Goal: Task Accomplishment & Management: Manage account settings

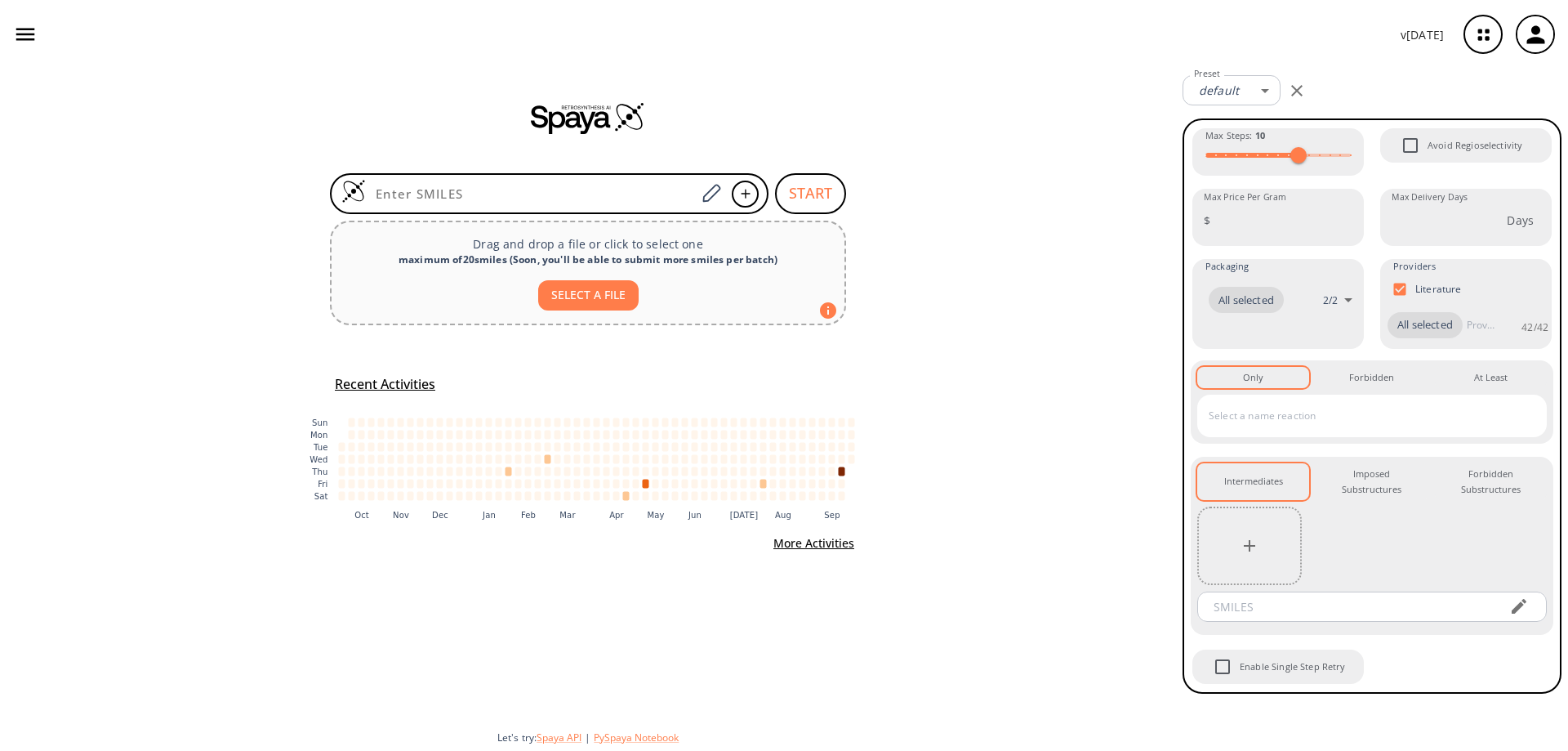
click at [1531, 36] on icon "button" at bounding box center [1535, 35] width 27 height 27
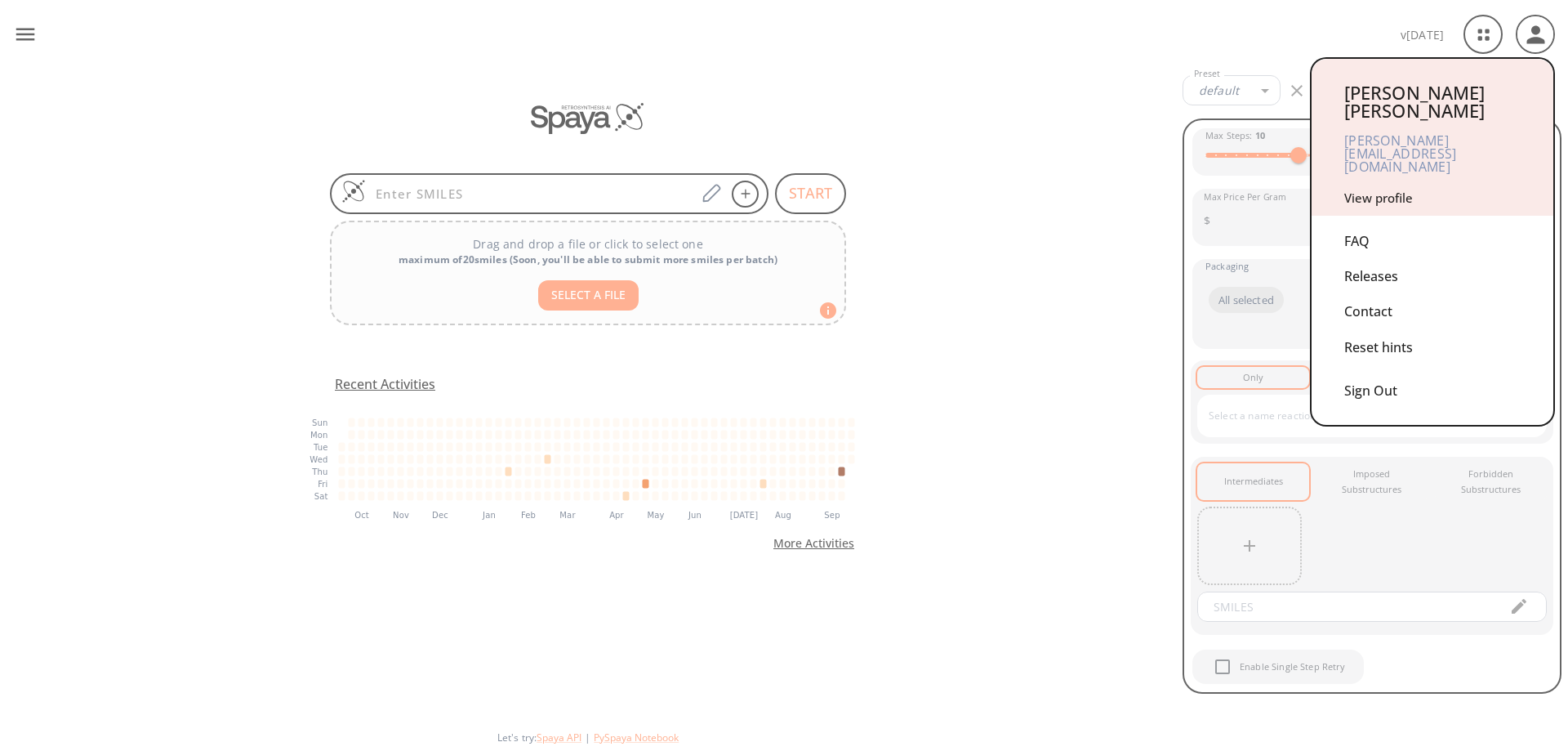
click at [1398, 189] on link "View profile" at bounding box center [1380, 197] width 69 height 17
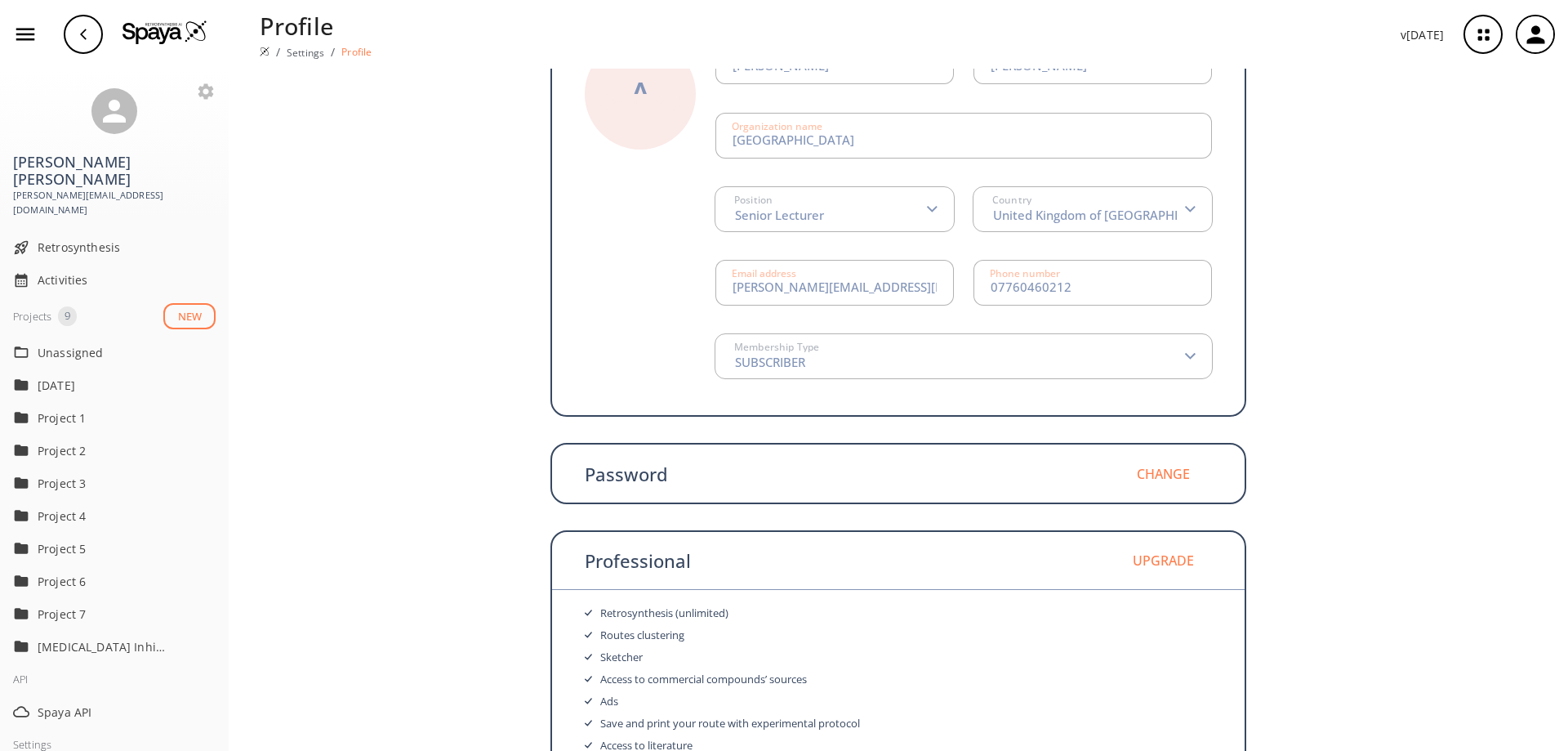
scroll to position [166, 0]
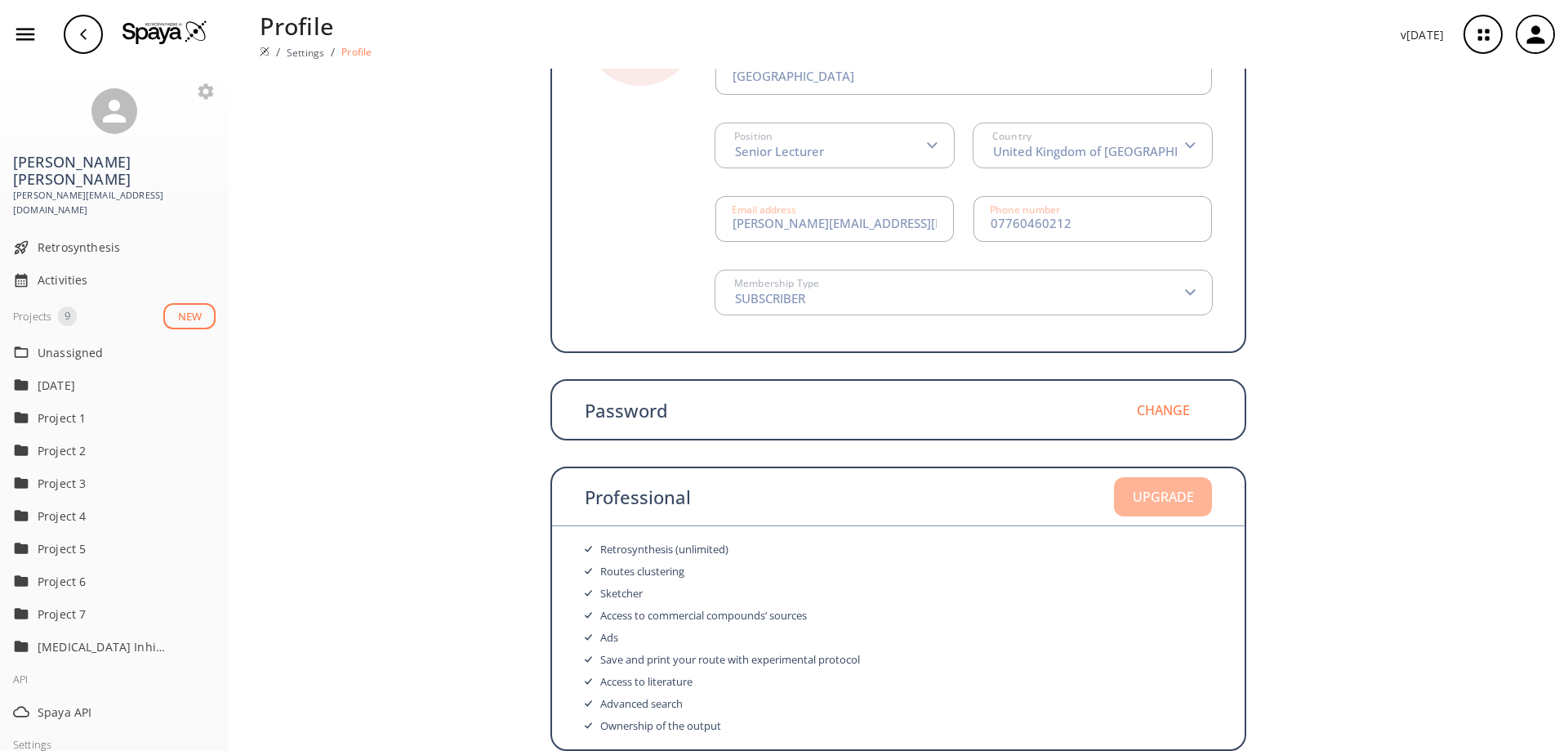
click at [1151, 491] on button "Upgrade" at bounding box center [1162, 496] width 98 height 39
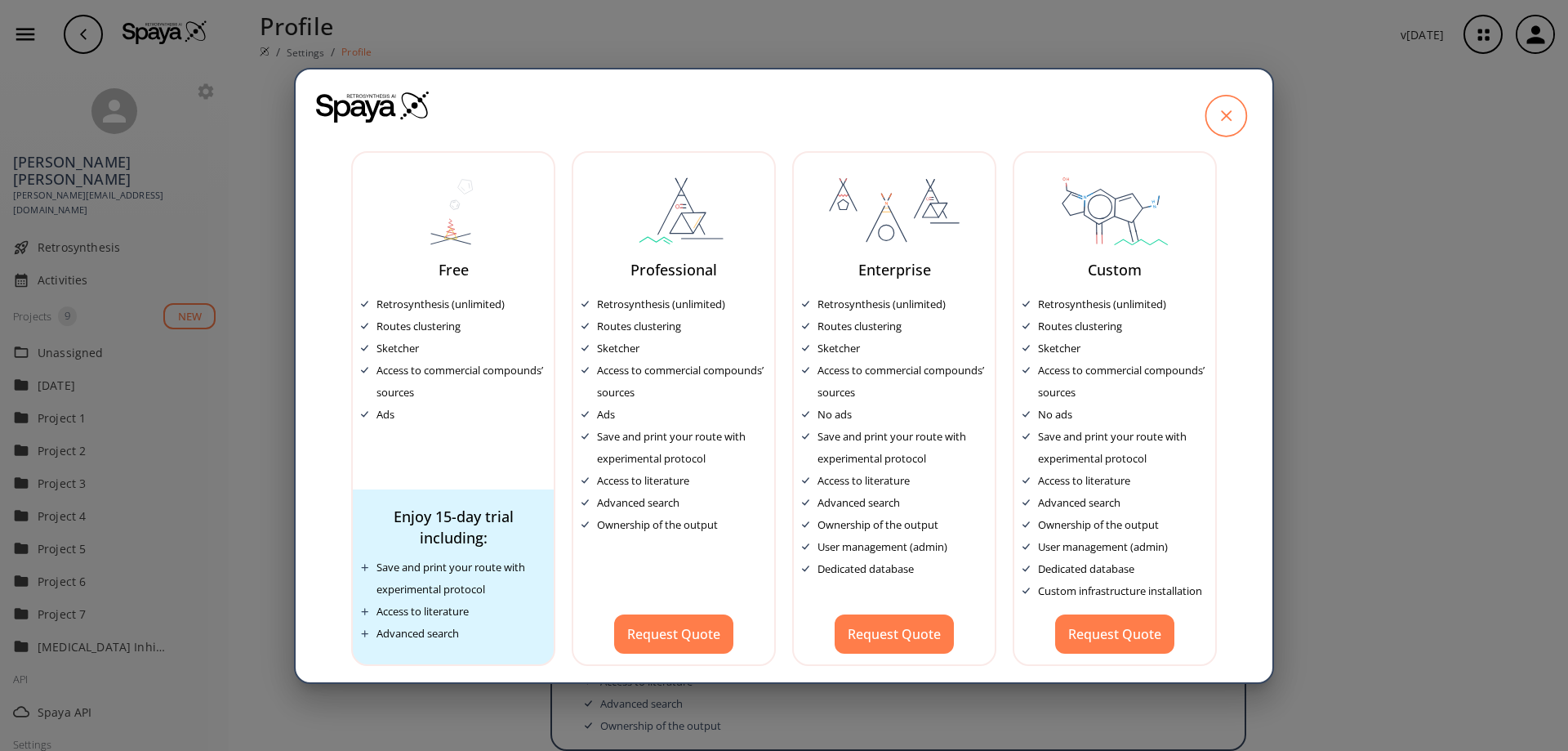
click at [1225, 116] on icon at bounding box center [1226, 114] width 40 height 40
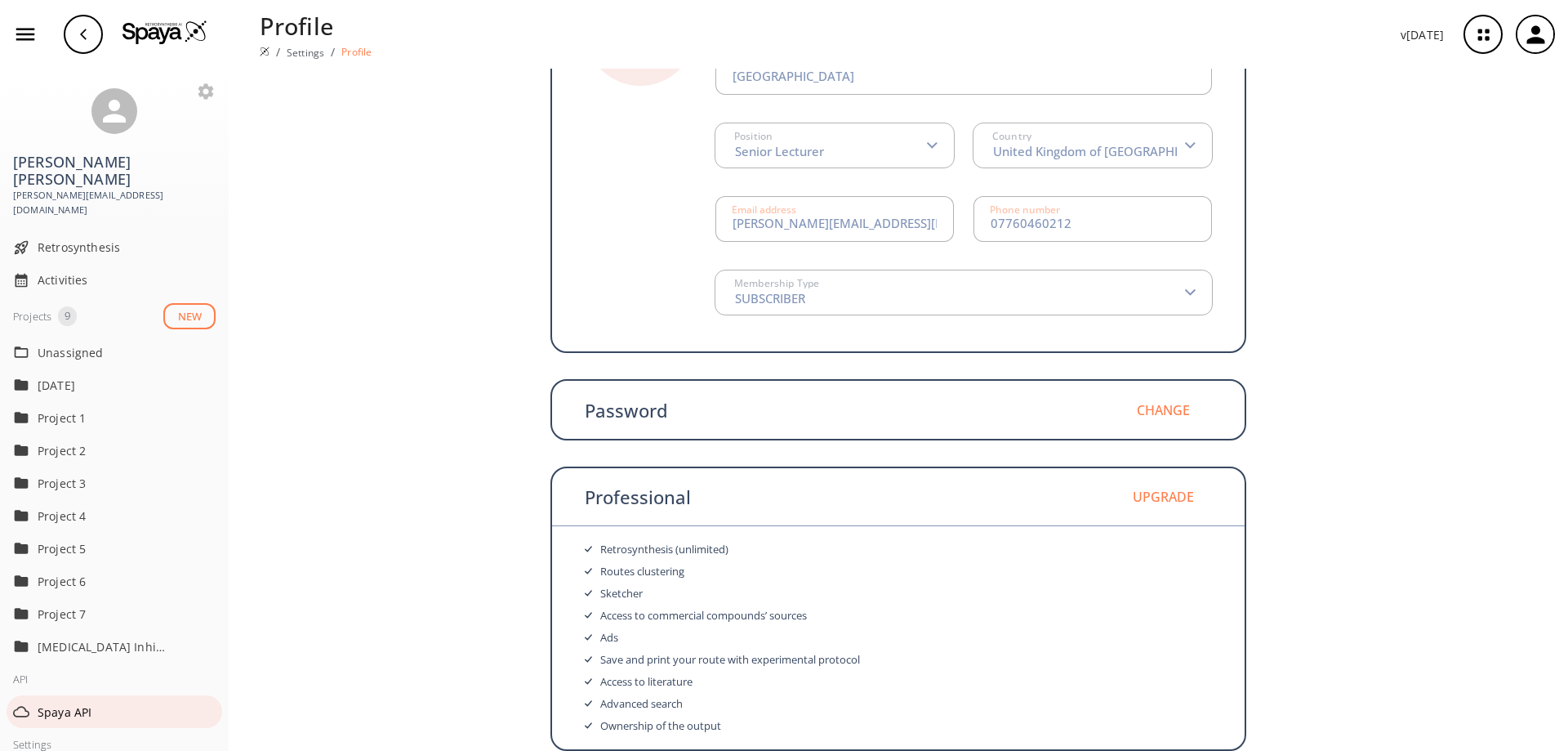
click at [77, 704] on span "Spaya API" at bounding box center [126, 712] width 178 height 17
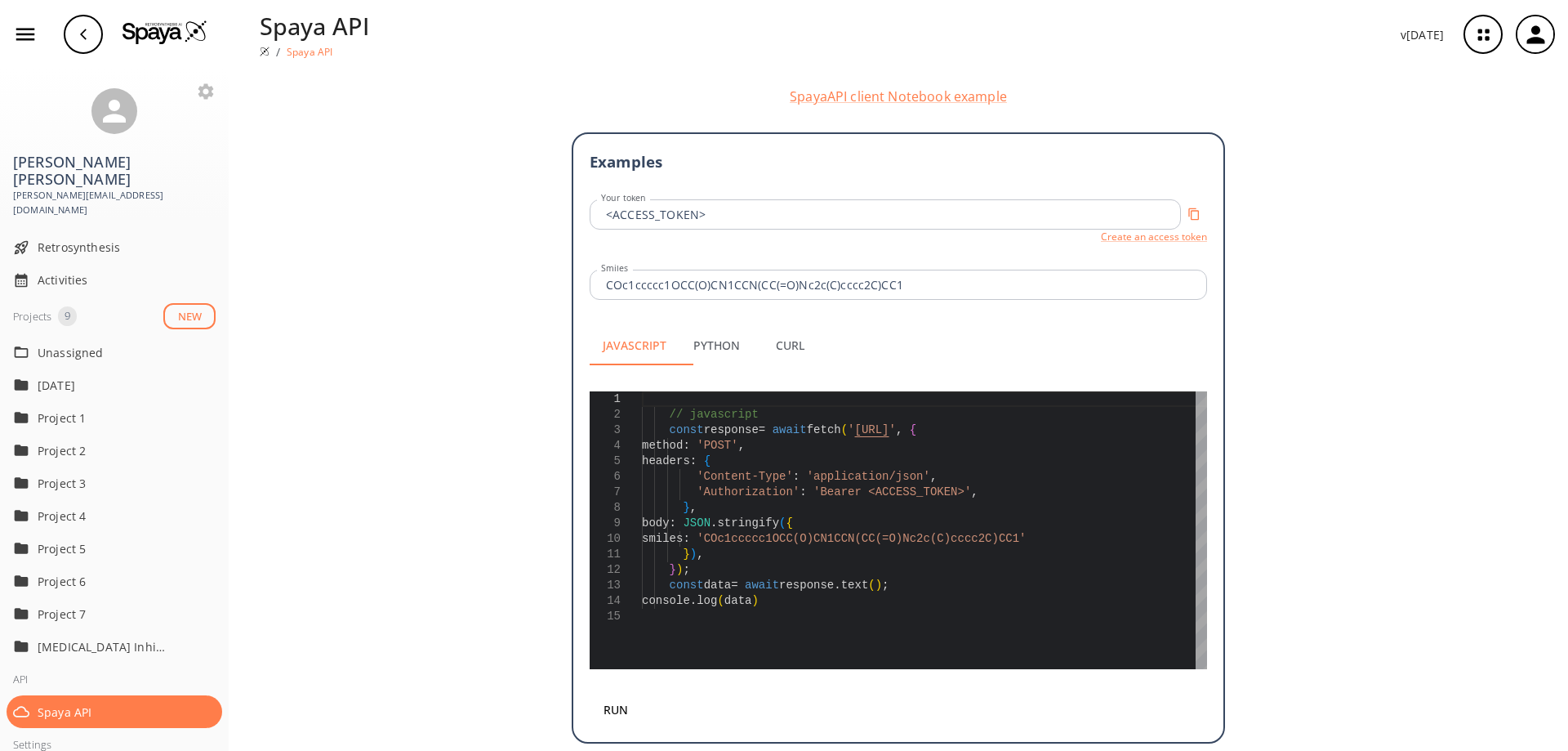
scroll to position [309, 0]
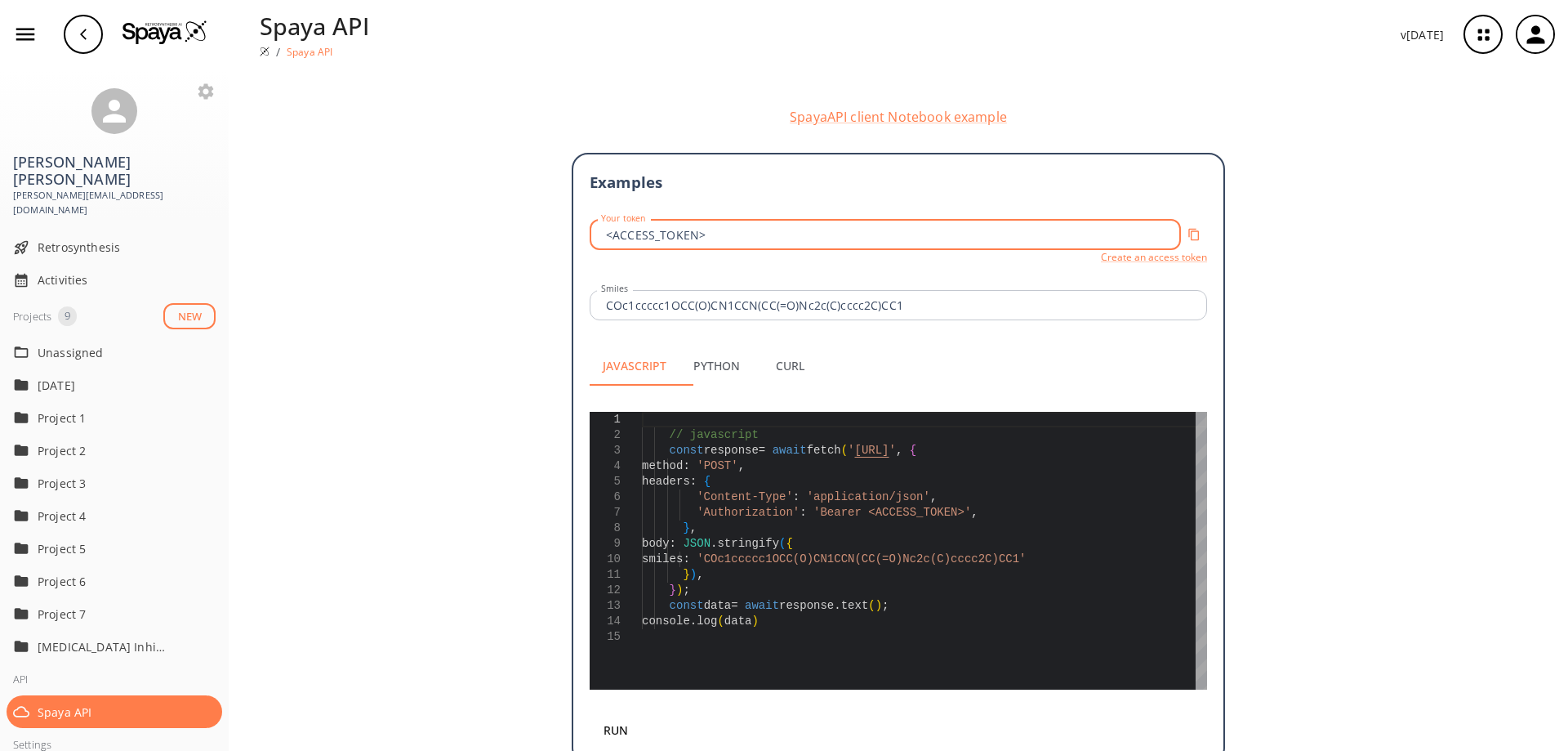
click at [747, 250] on input "<ACCESS_TOKEN>" at bounding box center [888, 235] width 586 height 31
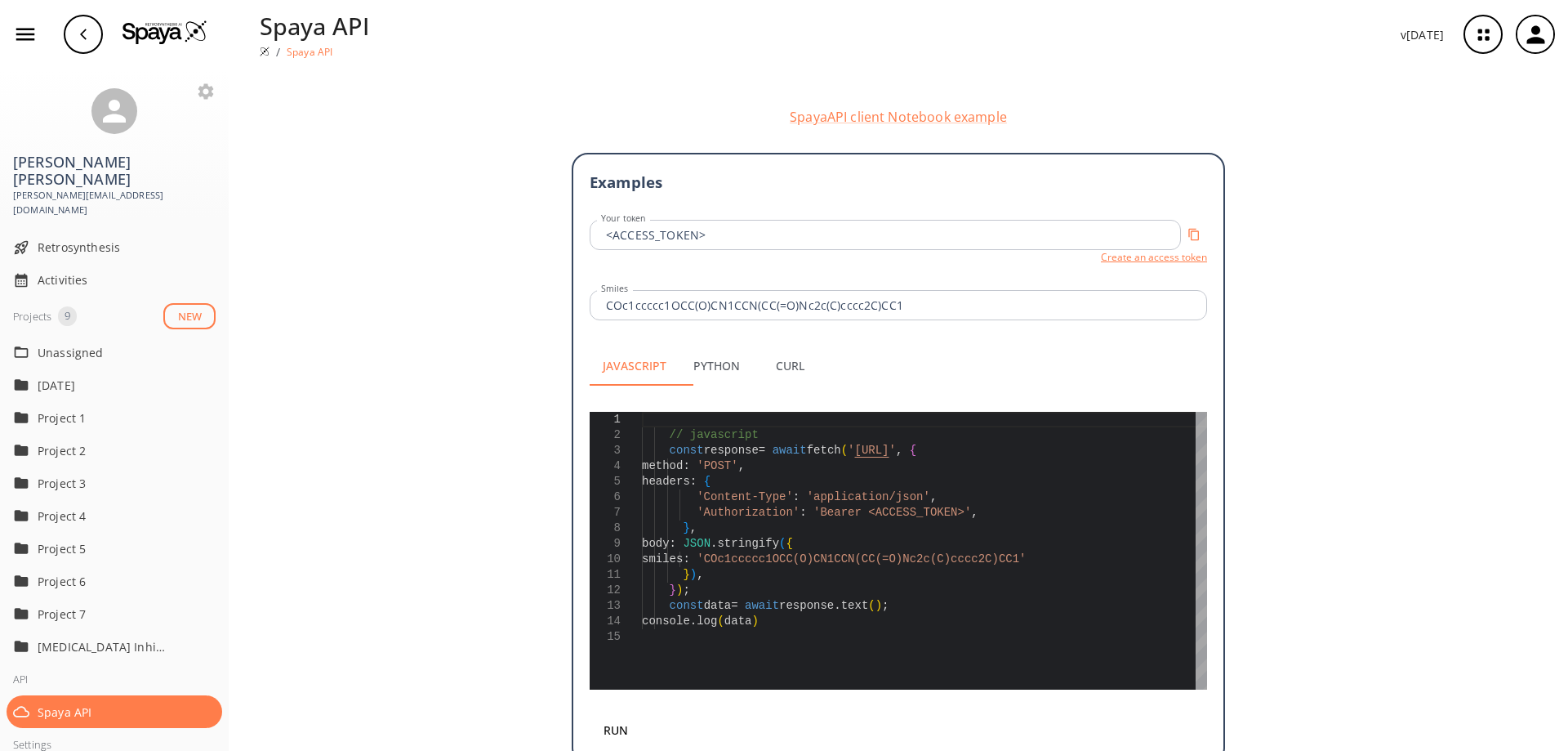
click at [1109, 263] on button "Create an access token" at bounding box center [1155, 257] width 107 height 14
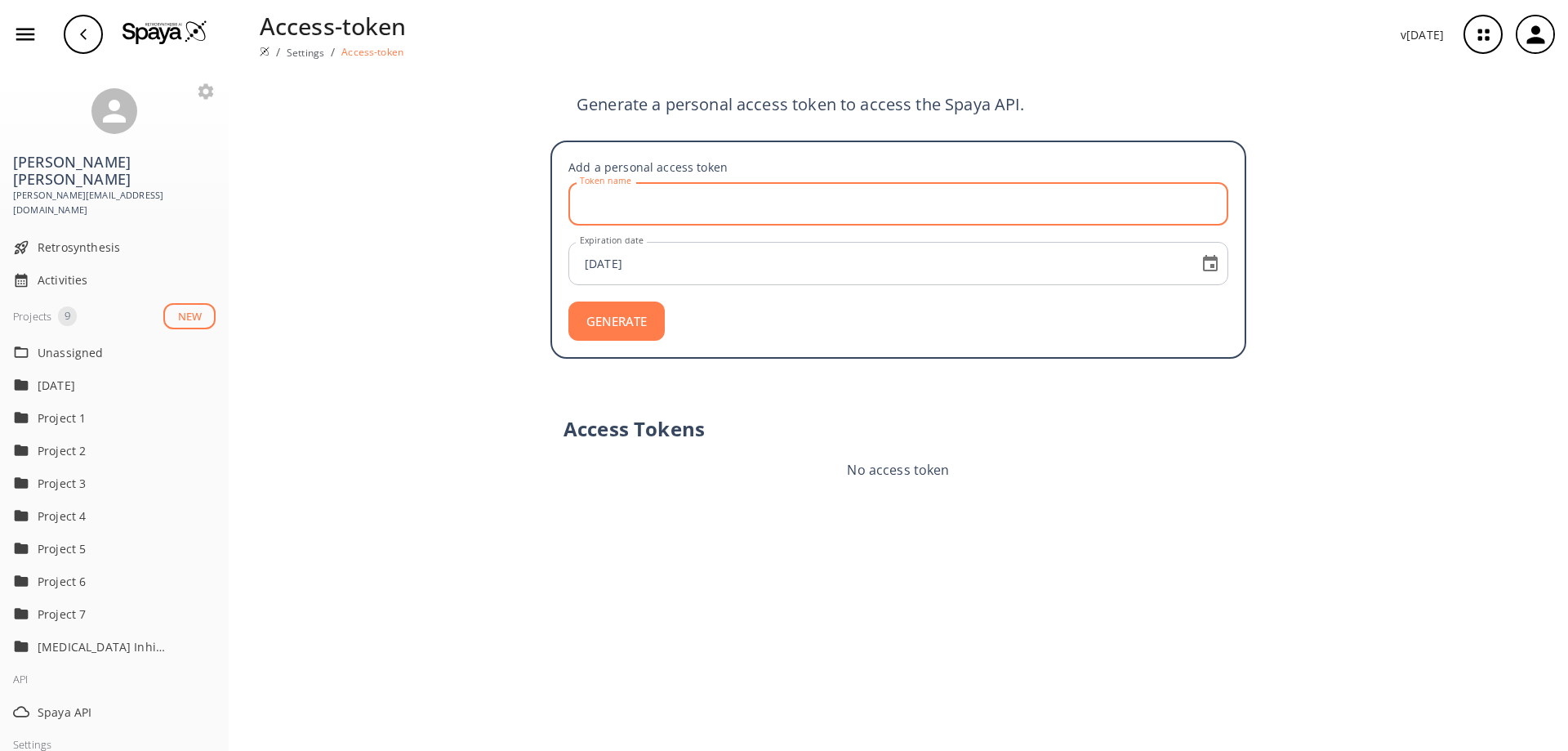
drag, startPoint x: 777, startPoint y: 207, endPoint x: 642, endPoint y: 217, distance: 135.4
click at [642, 217] on input "Token name" at bounding box center [901, 204] width 655 height 43
type input "Test"
click at [636, 334] on button "GENERATE" at bounding box center [617, 321] width 97 height 39
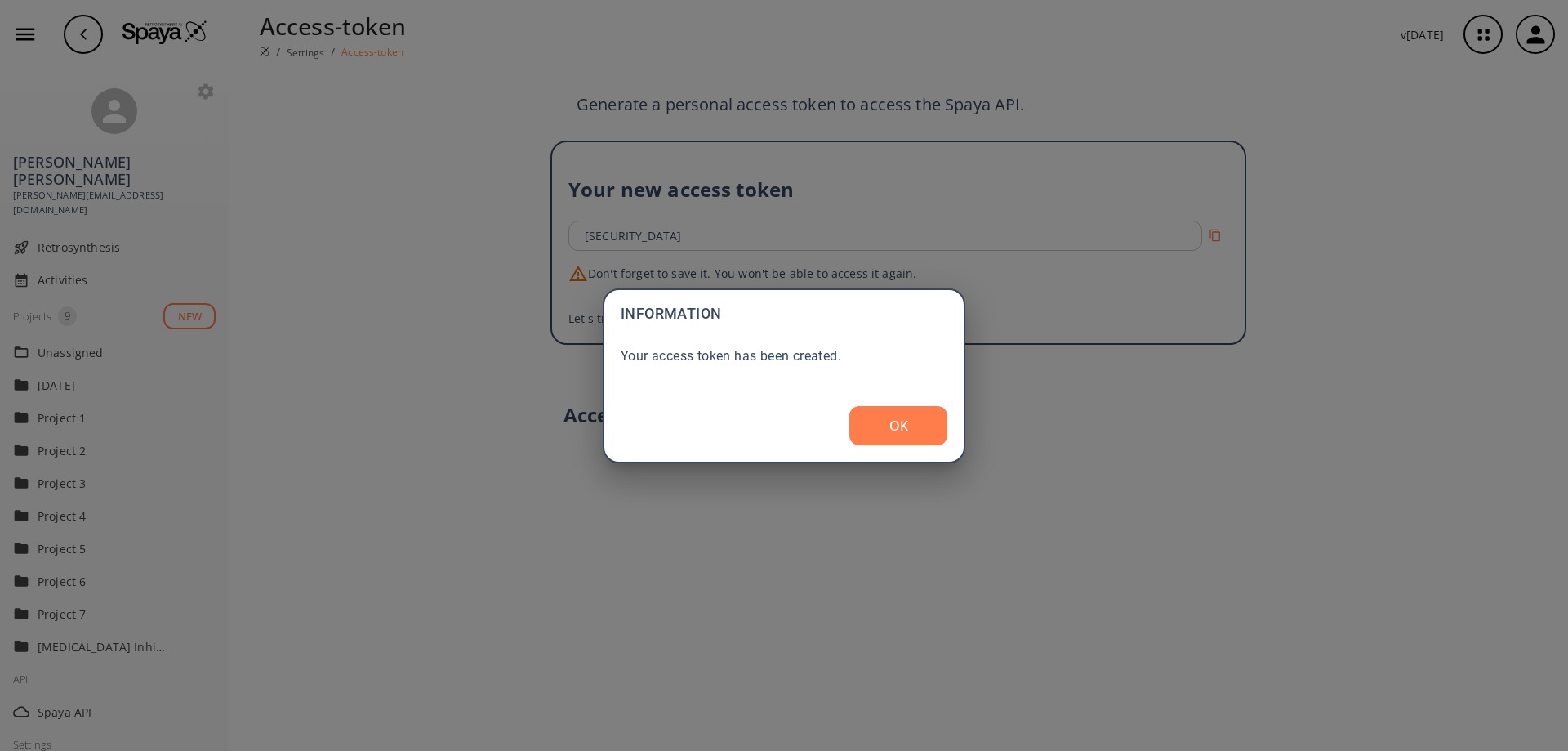
click at [911, 429] on button "OK" at bounding box center [898, 425] width 98 height 39
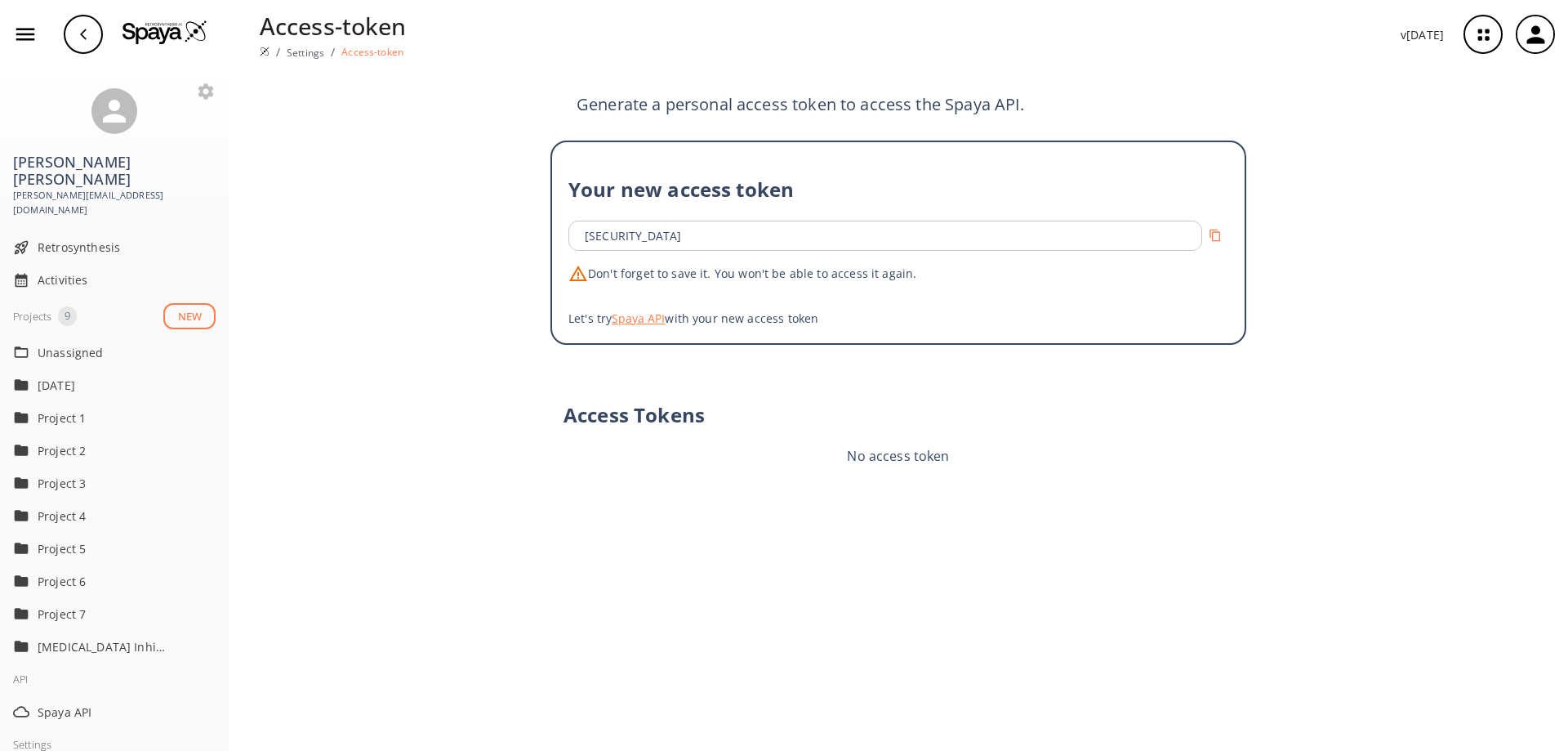
click at [662, 327] on button "Spaya API" at bounding box center [638, 318] width 53 height 17
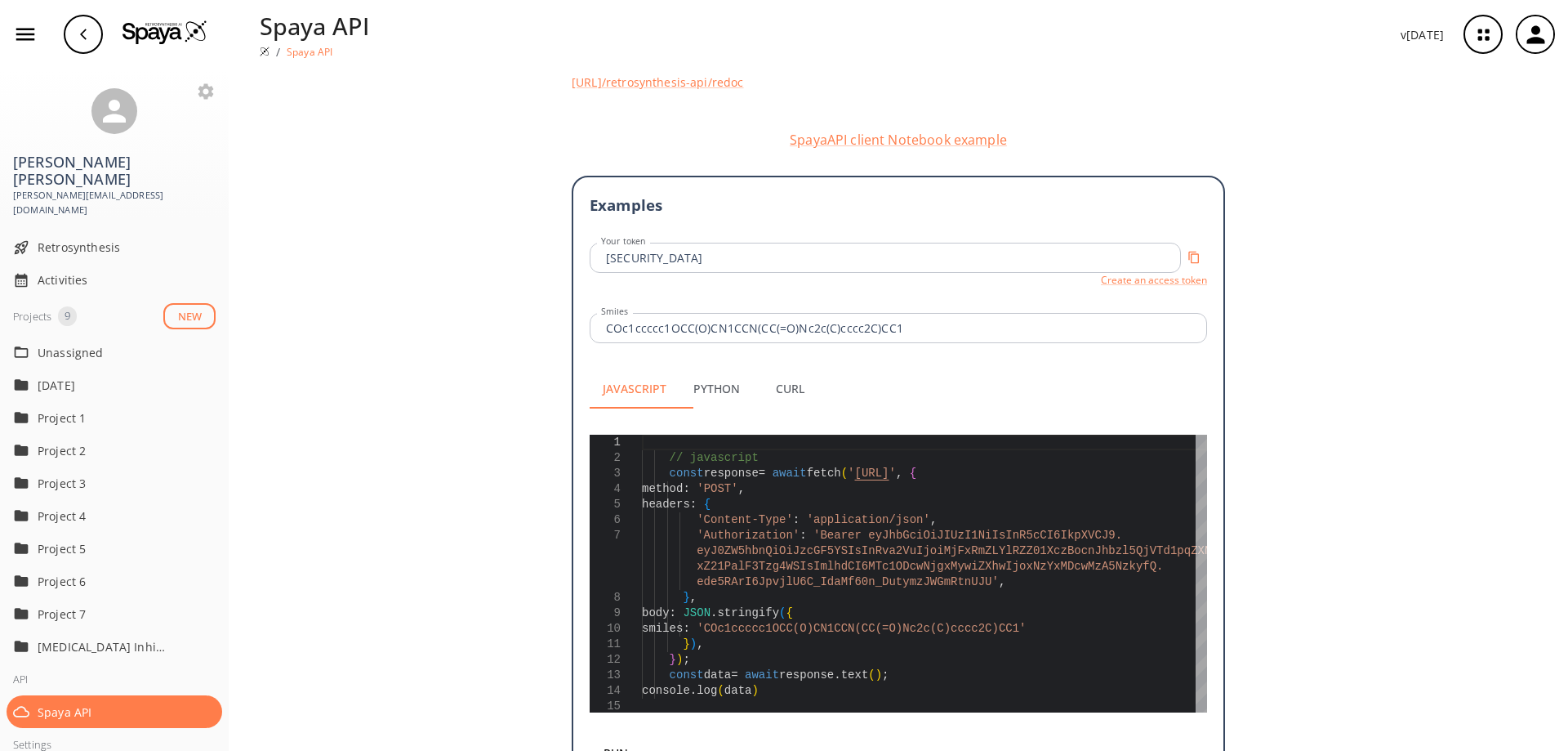
scroll to position [306, 0]
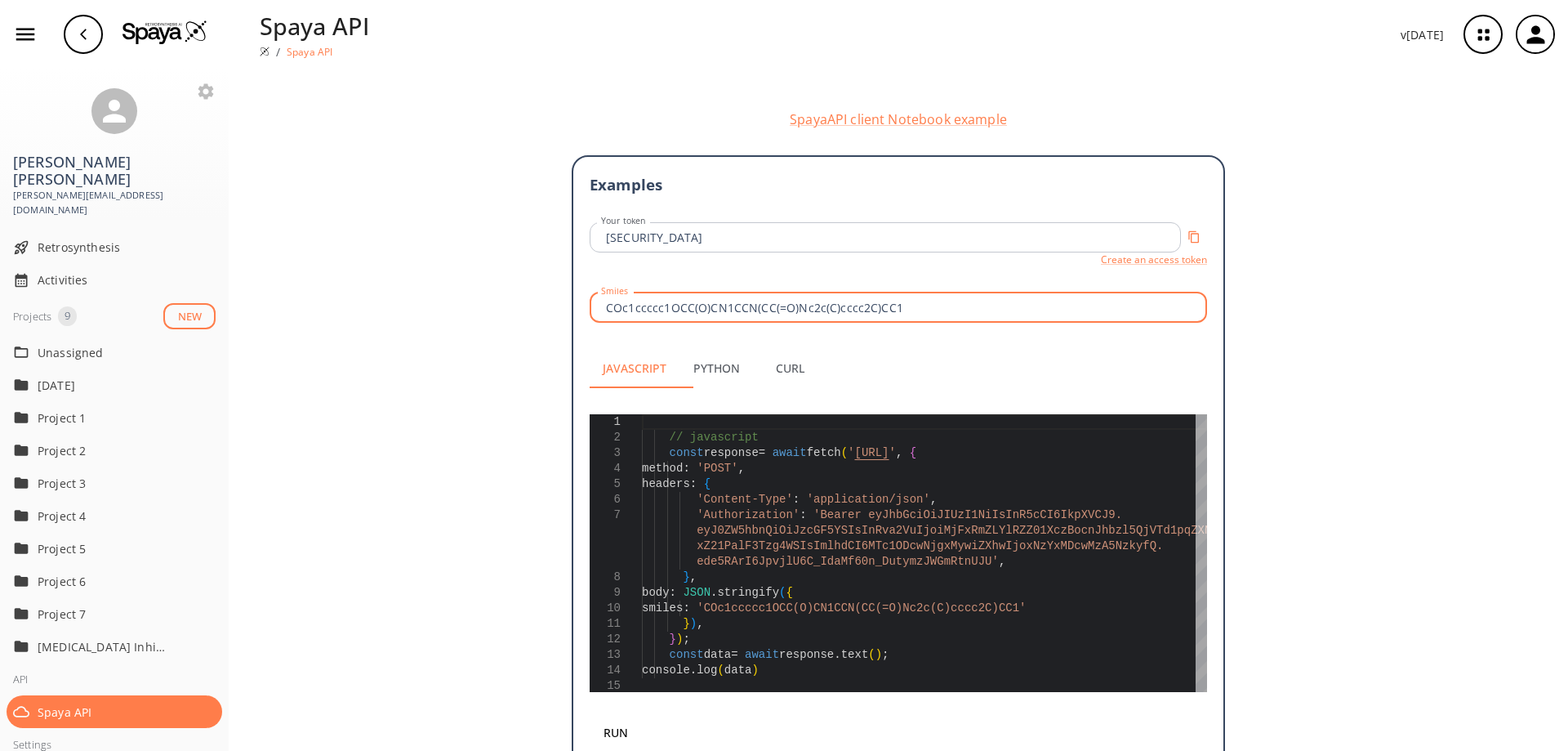
click at [1040, 323] on input "COc1ccccc1OCC(O)CN1CCN(CC(=O)Nc2c(C)cccc2C)CC1" at bounding box center [901, 307] width 613 height 31
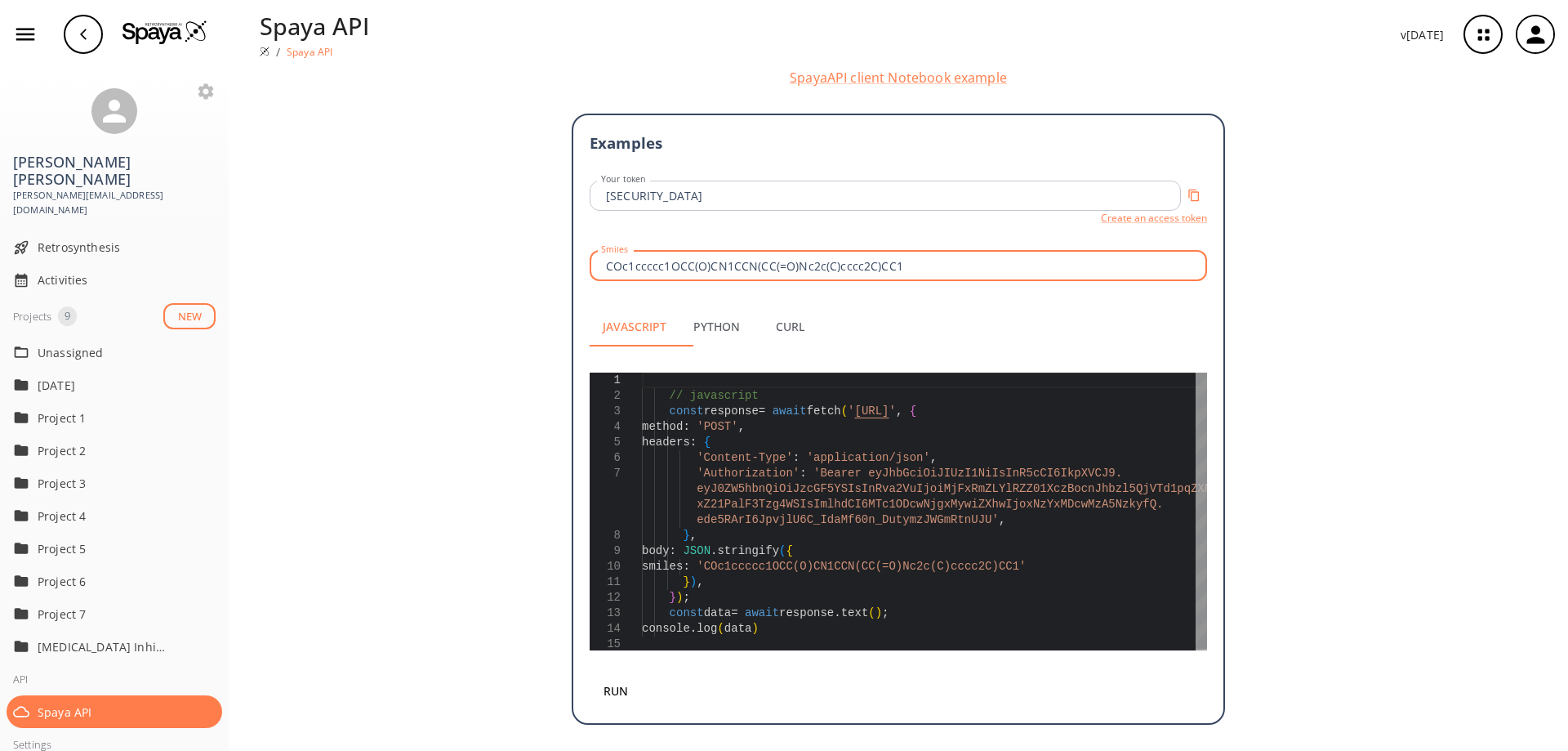
scroll to position [288, 0]
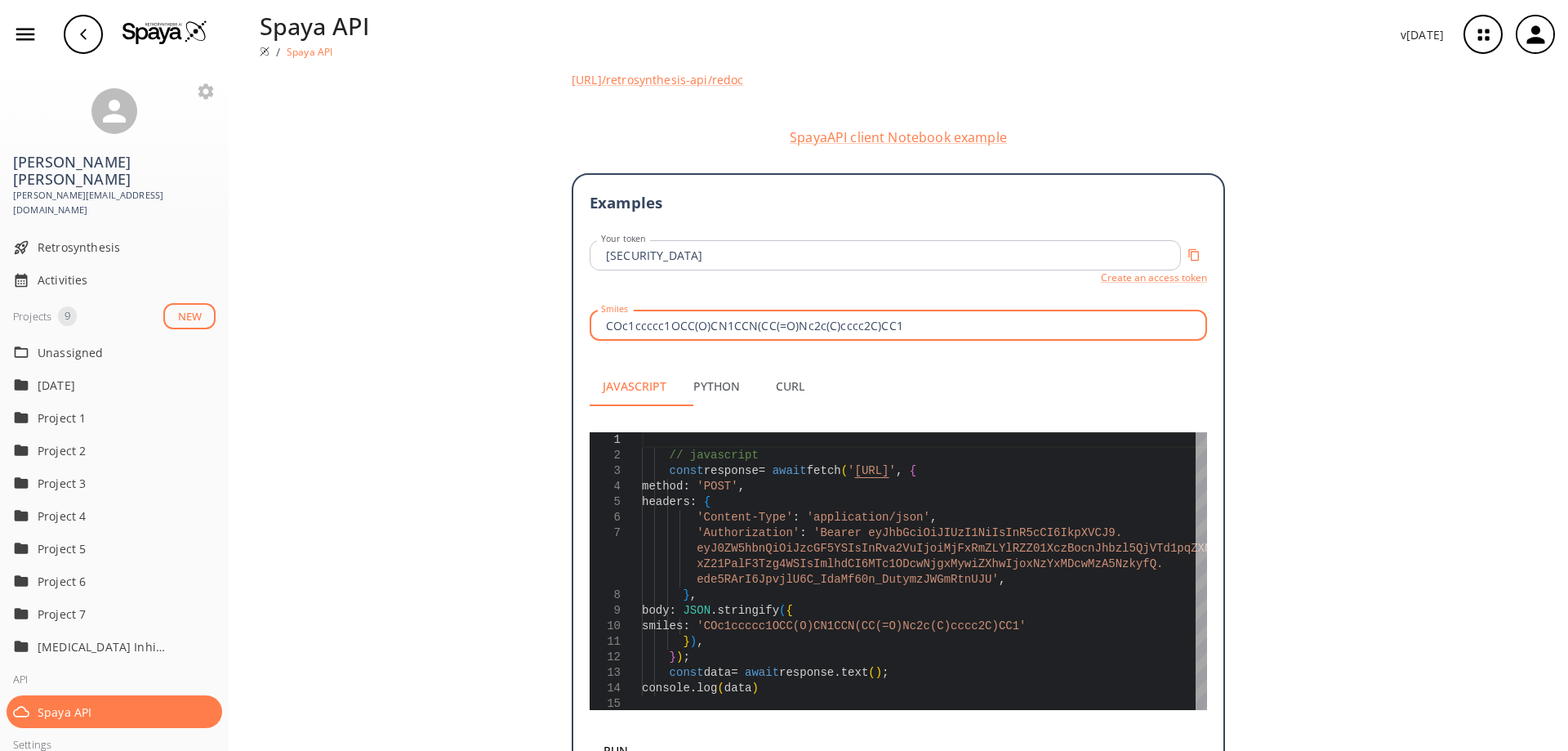
drag, startPoint x: 994, startPoint y: 464, endPoint x: 522, endPoint y: 433, distance: 473.0
click at [522, 433] on div "Score thousands of molecules for synthetic accessibility with our Spaya API! In…" at bounding box center [899, 295] width 1340 height 1030
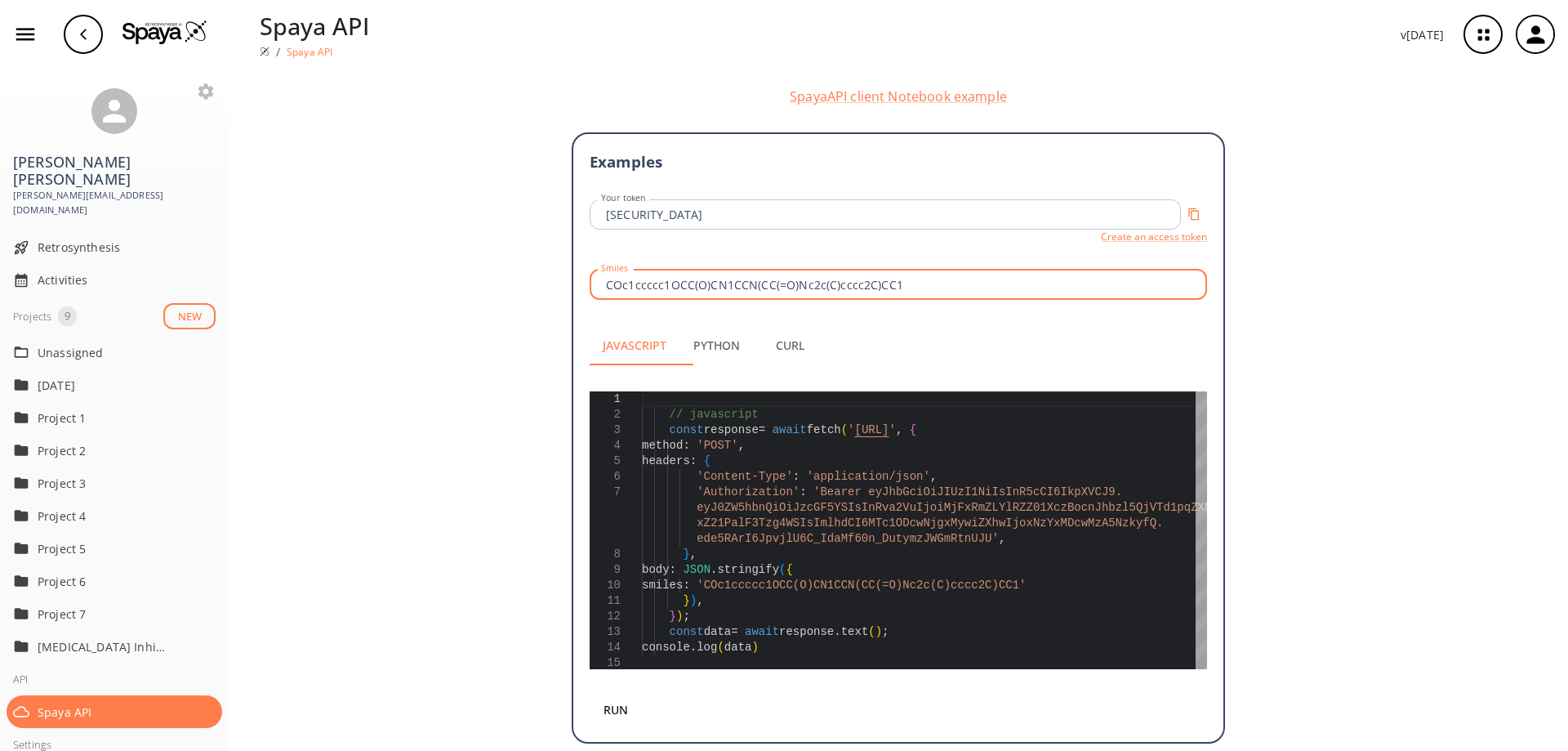
scroll to position [492, 0]
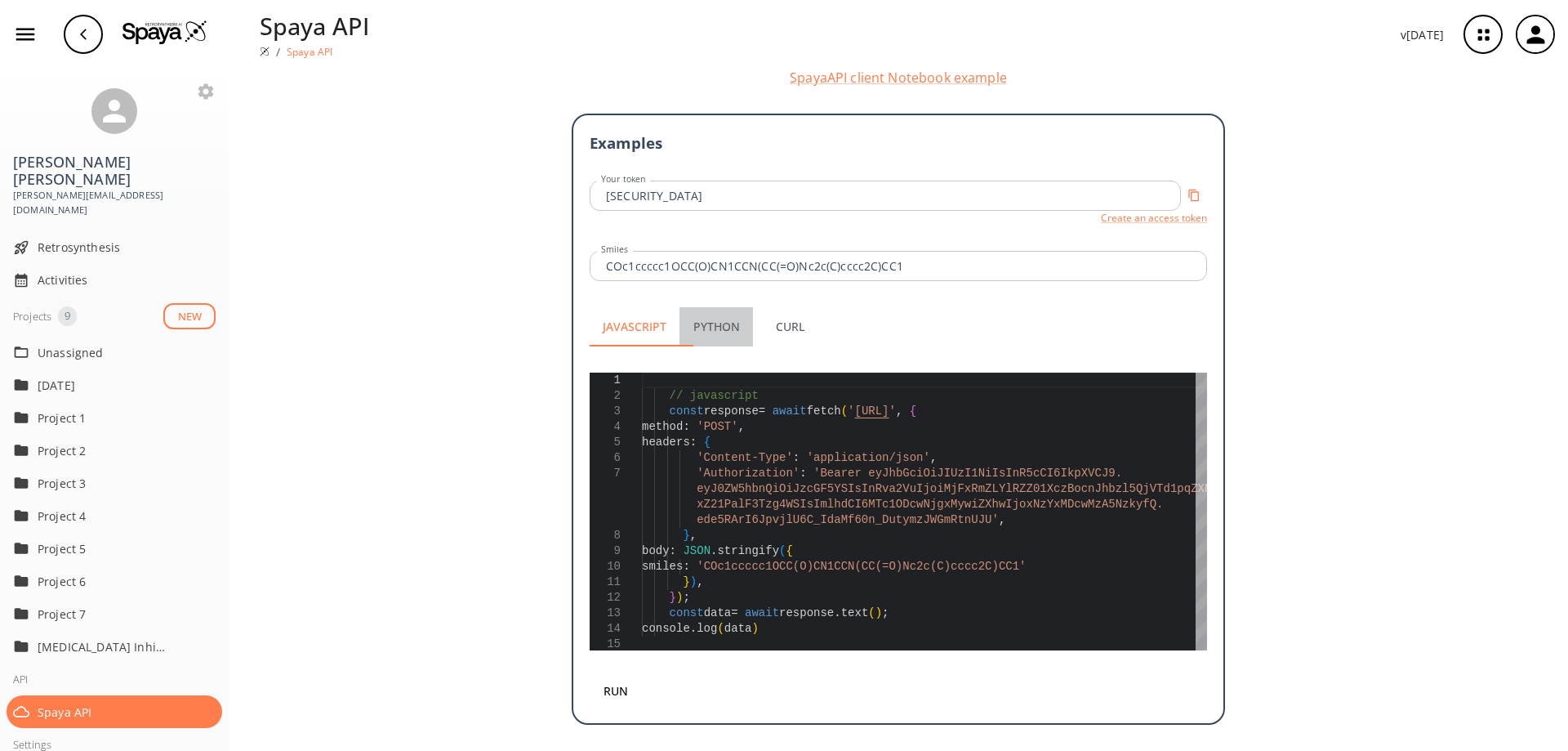
click at [730, 321] on button "Python" at bounding box center [716, 327] width 74 height 39
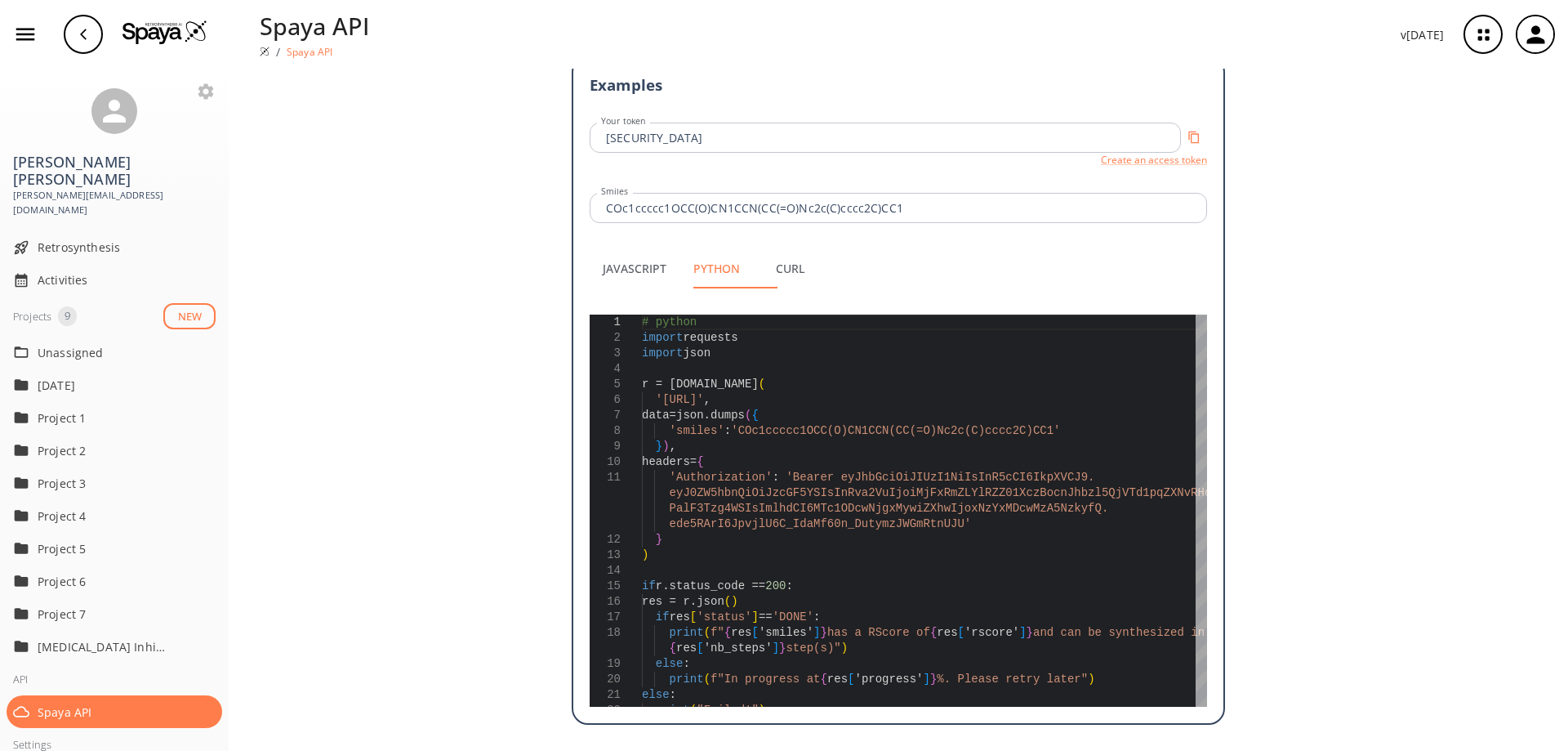
click at [814, 288] on button "Curl" at bounding box center [789, 268] width 74 height 39
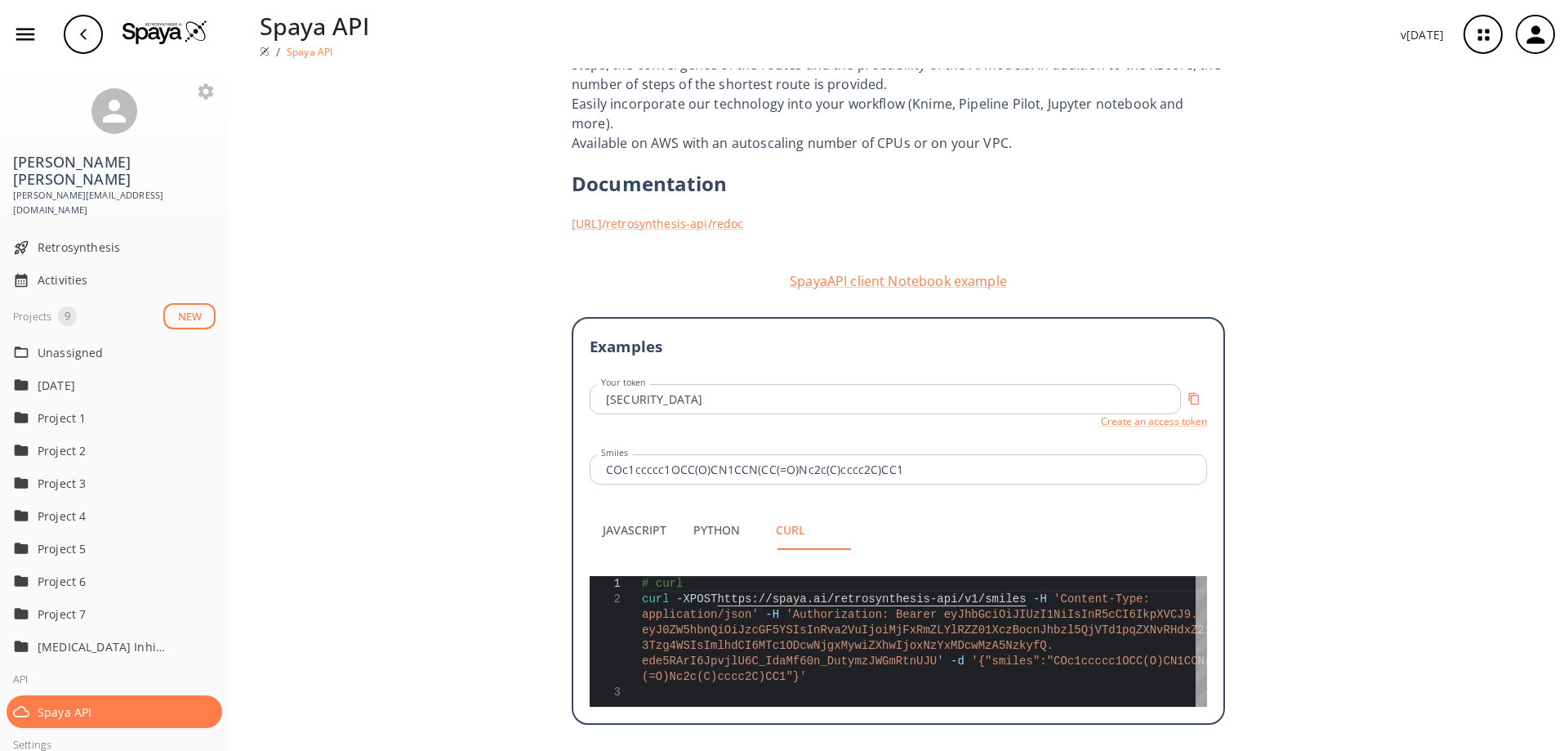
scroll to position [0, 0]
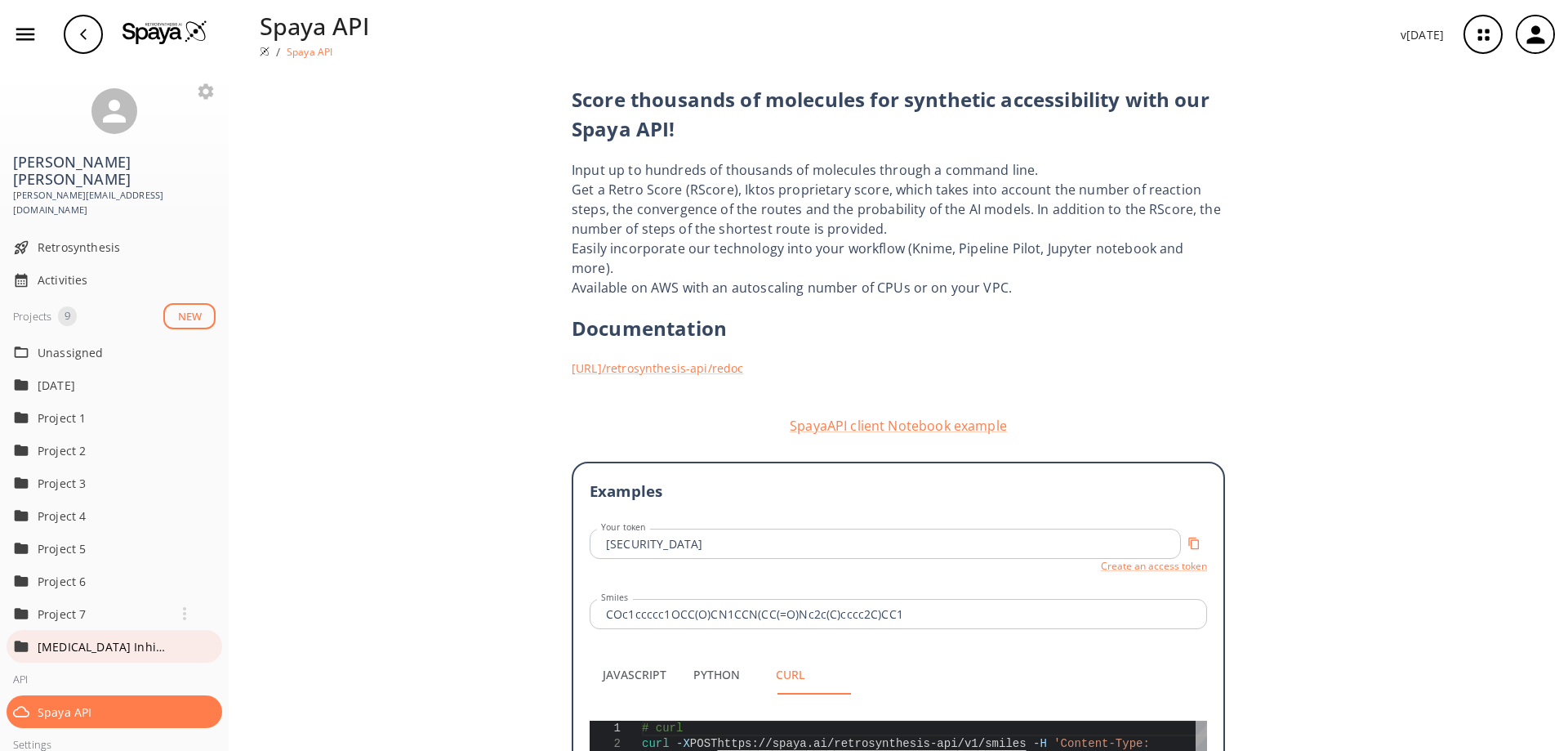
drag, startPoint x: 91, startPoint y: 623, endPoint x: 101, endPoint y: 628, distance: 11.2
click at [92, 638] on p "[MEDICAL_DATA] Inhibitors" at bounding box center [103, 646] width 130 height 17
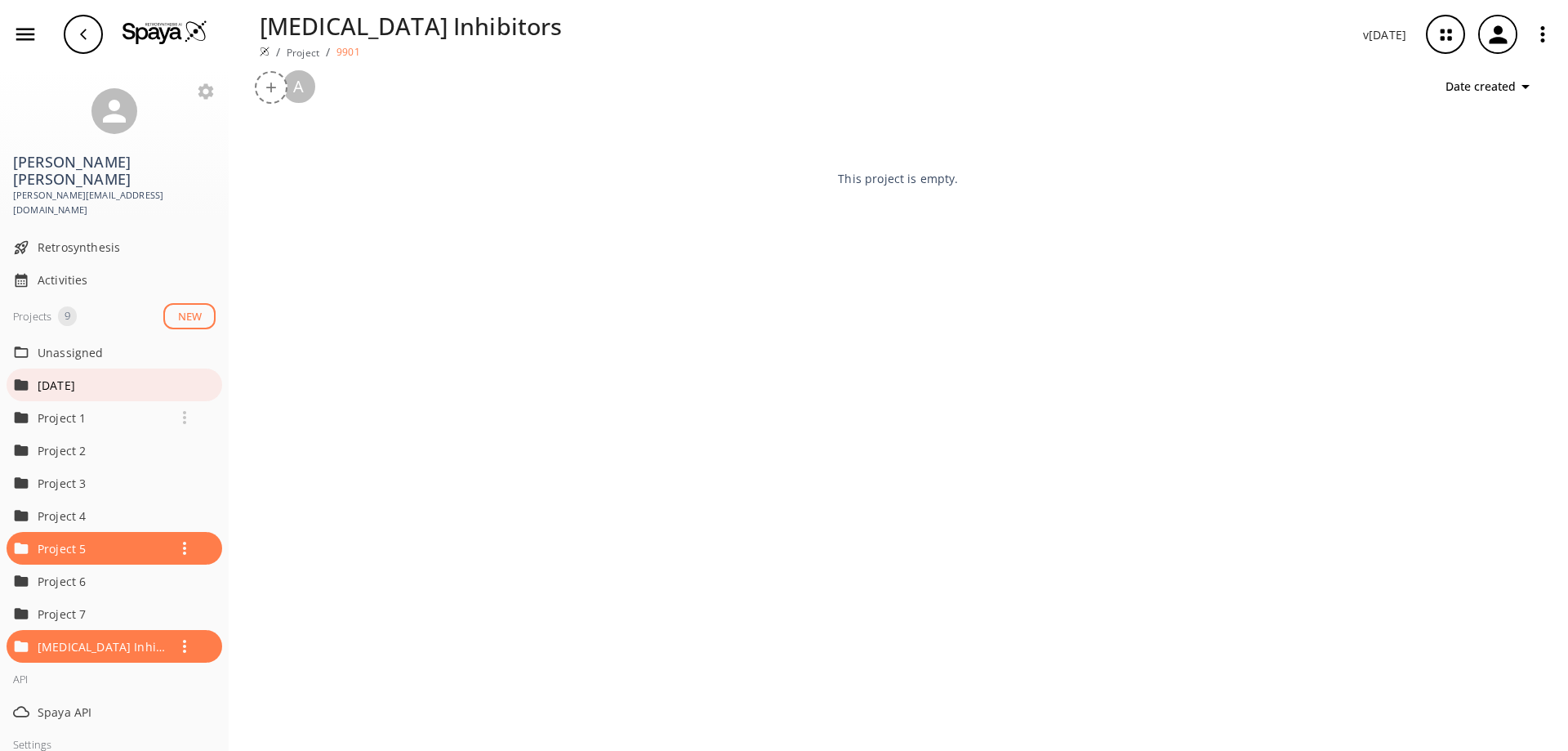
click at [105, 377] on p "[DATE]" at bounding box center [103, 385] width 130 height 17
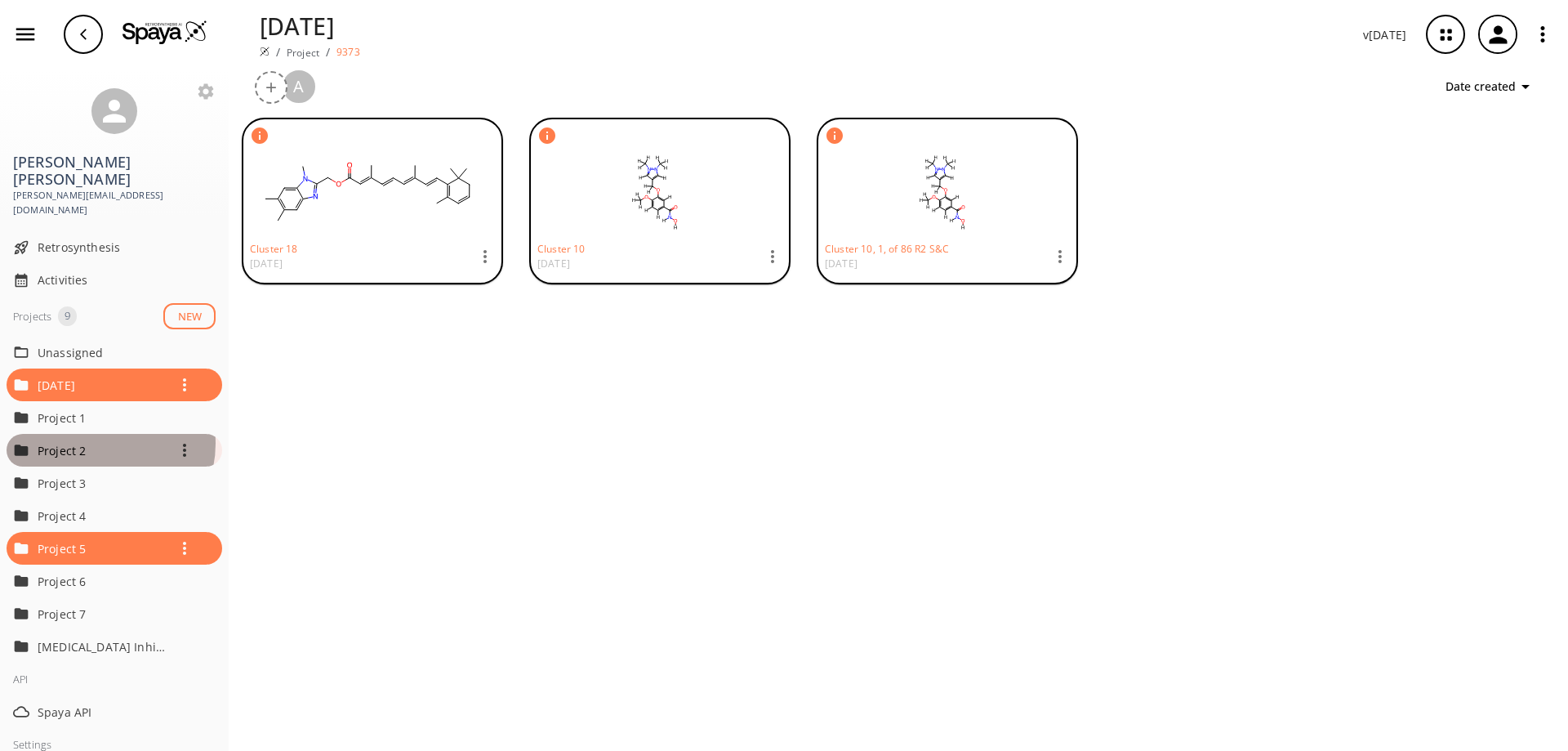
click at [102, 442] on p "Project 2" at bounding box center [103, 450] width 130 height 17
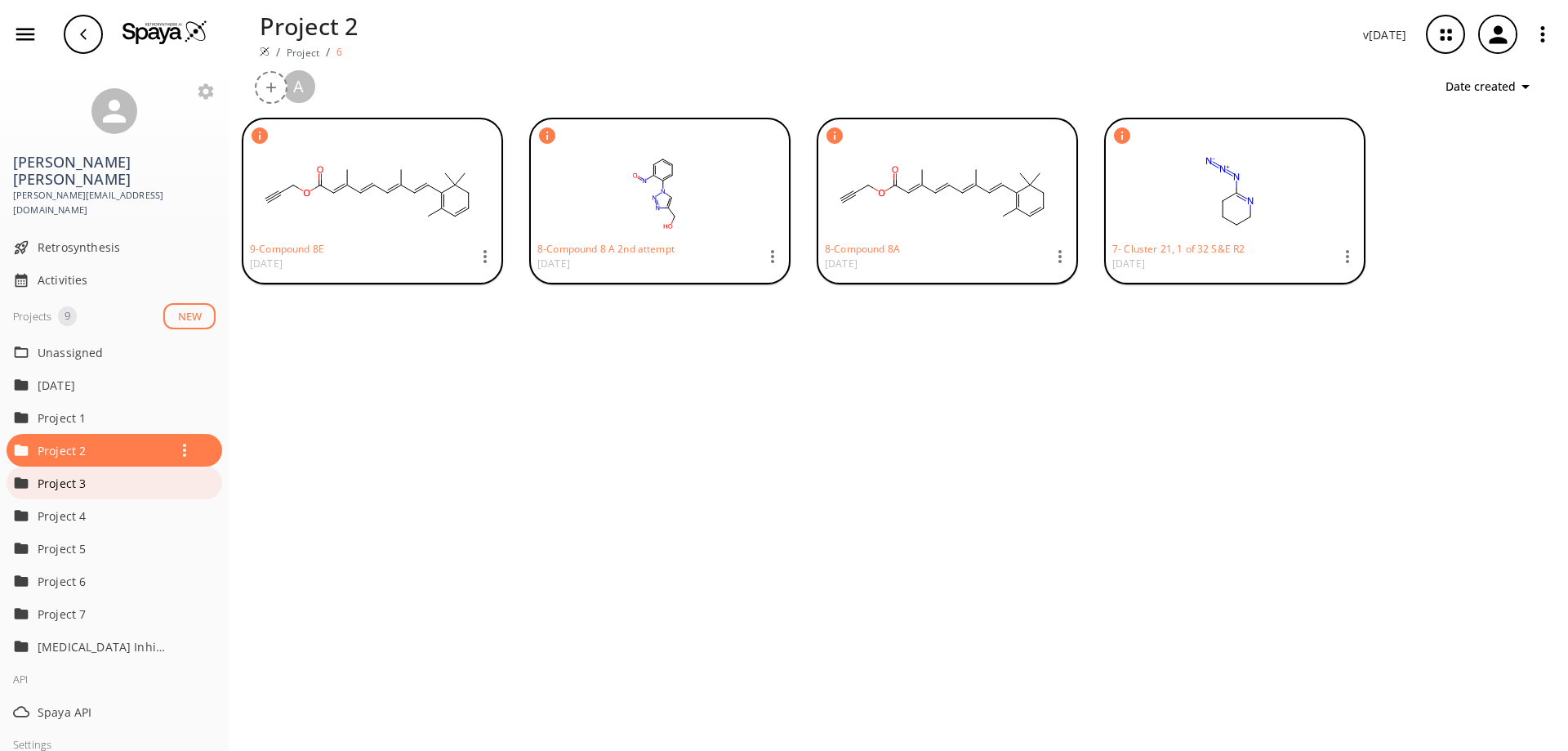
click at [107, 475] on p "Project 3" at bounding box center [103, 483] width 130 height 17
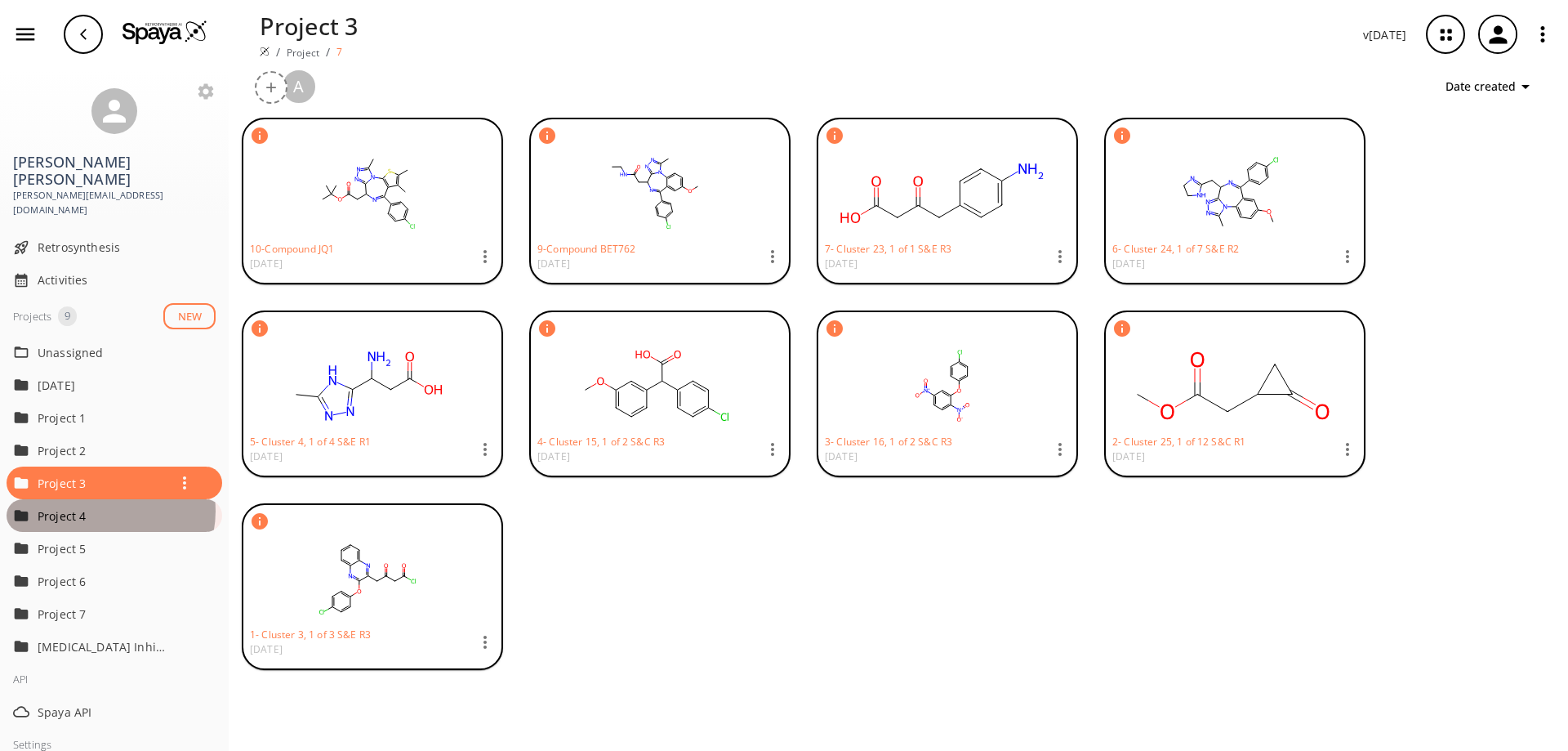
click at [105, 507] on p "Project 4" at bounding box center [103, 515] width 130 height 17
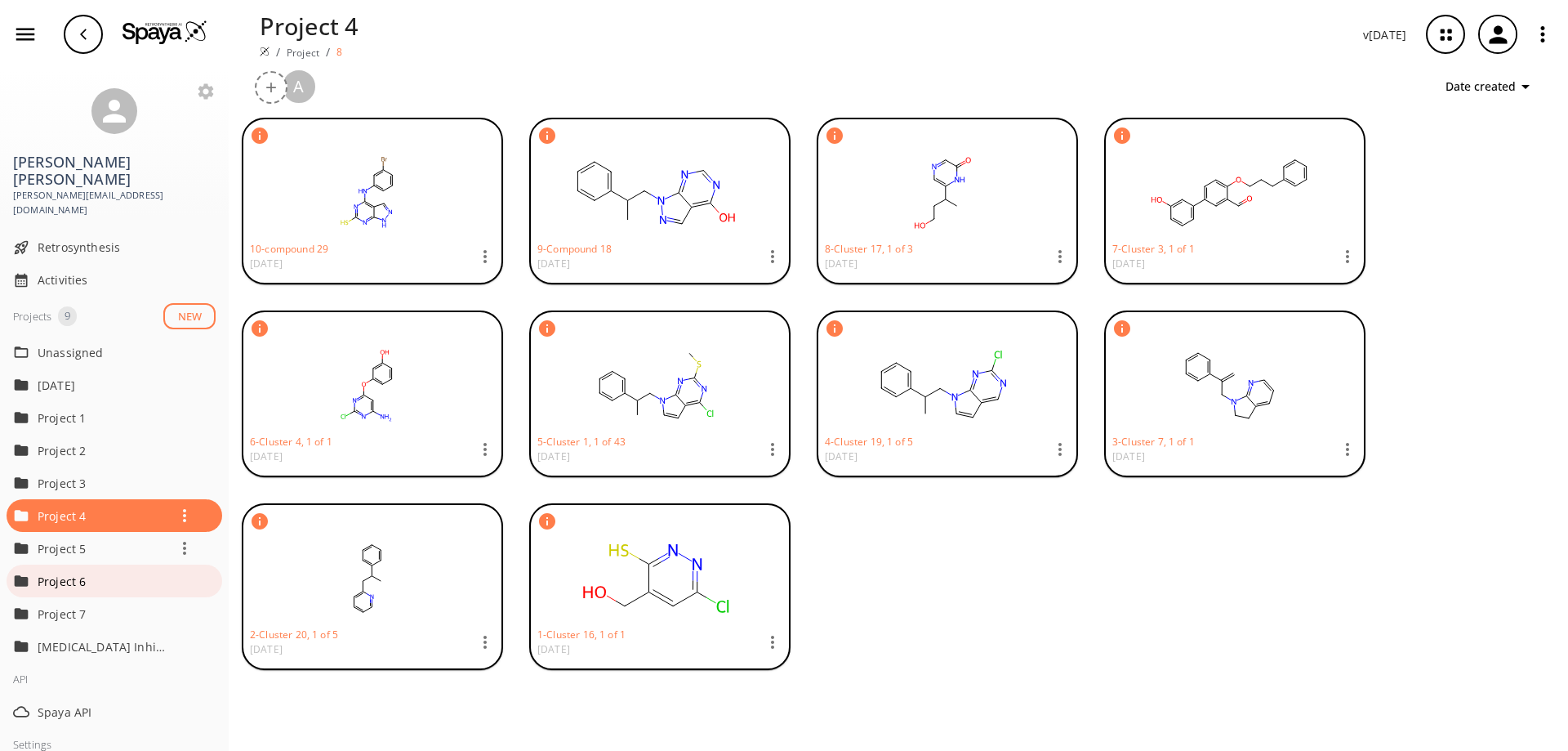
click at [94, 564] on div "Project 6" at bounding box center [126, 580] width 178 height 33
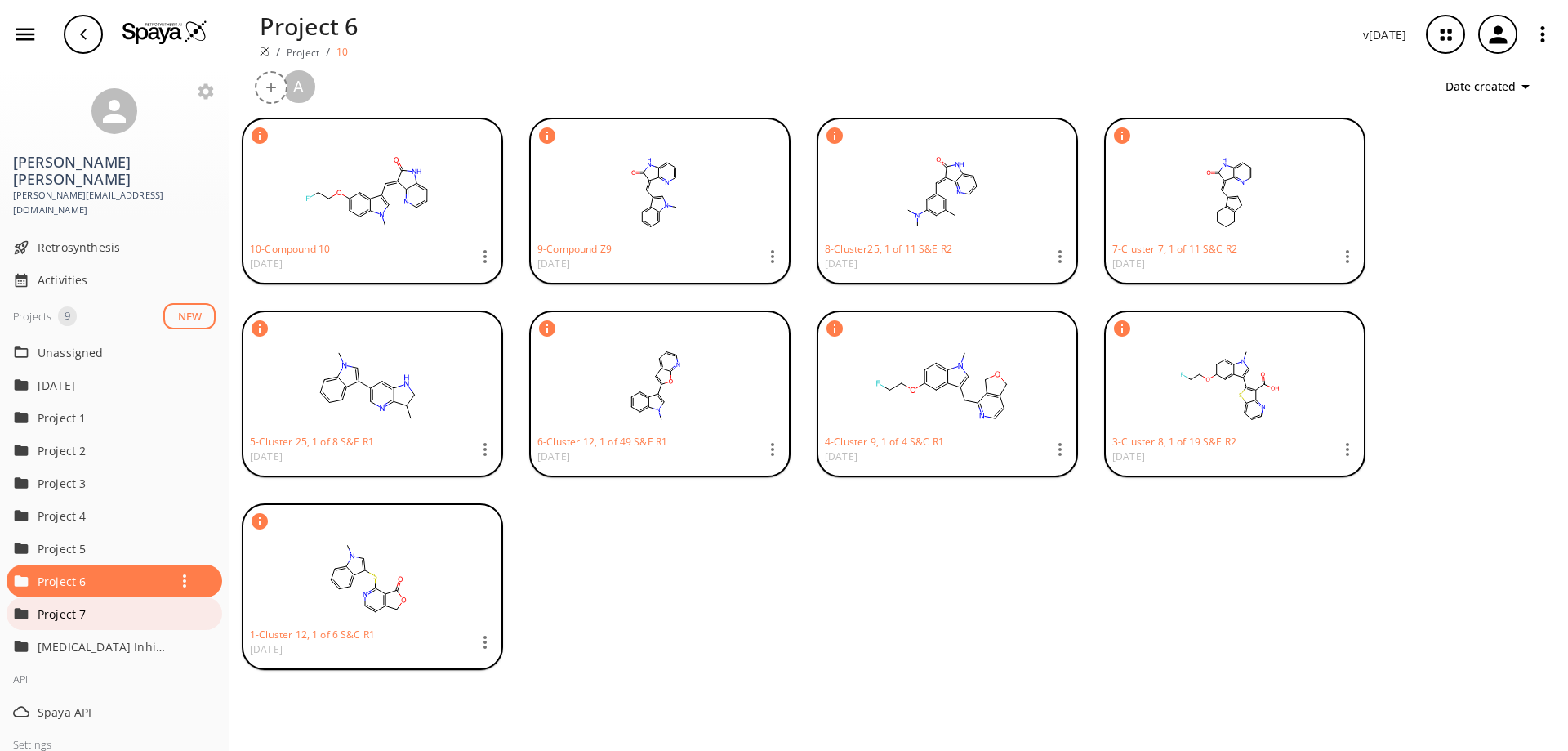
click at [97, 605] on p "Project 7" at bounding box center [103, 613] width 130 height 17
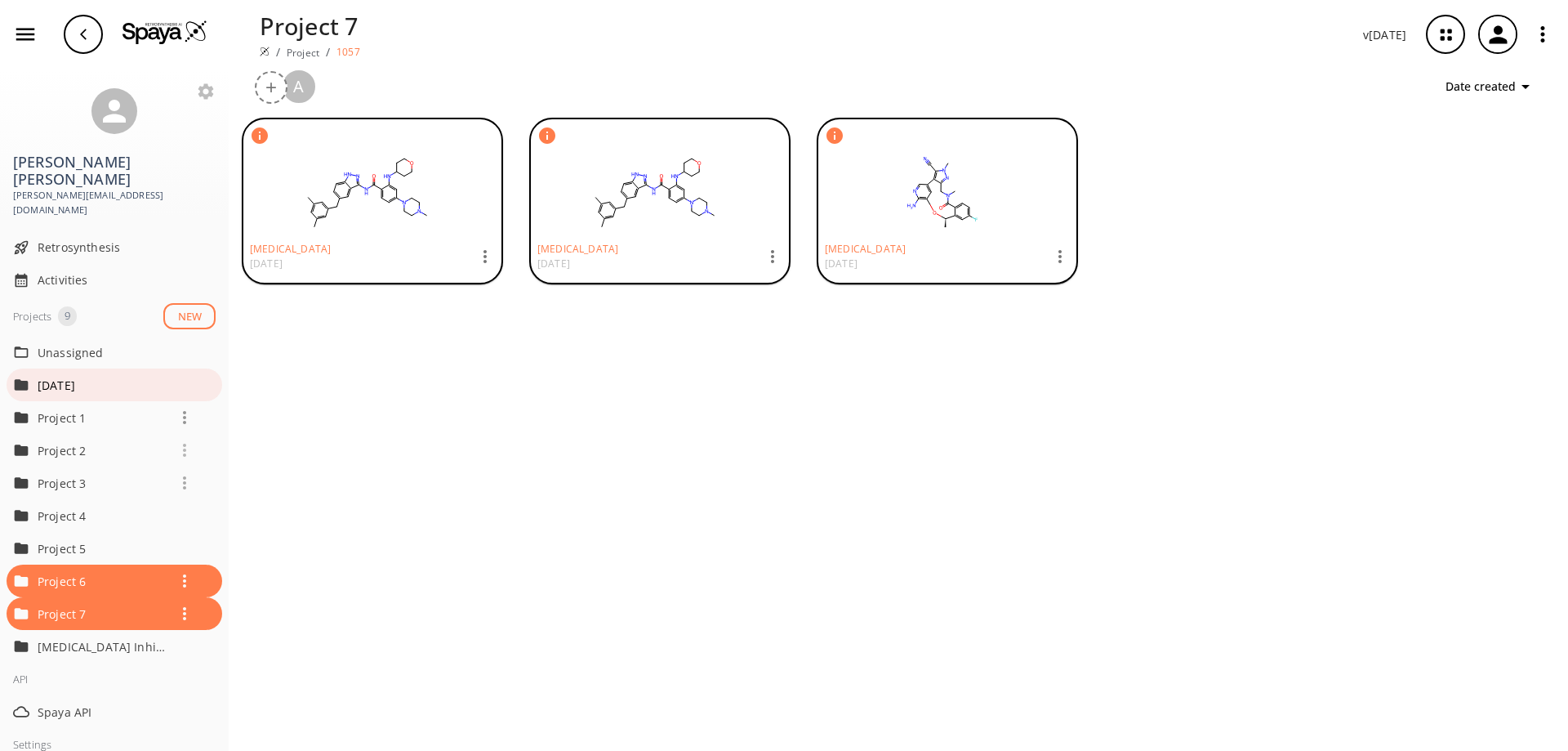
click at [100, 377] on p "[DATE]" at bounding box center [103, 385] width 130 height 17
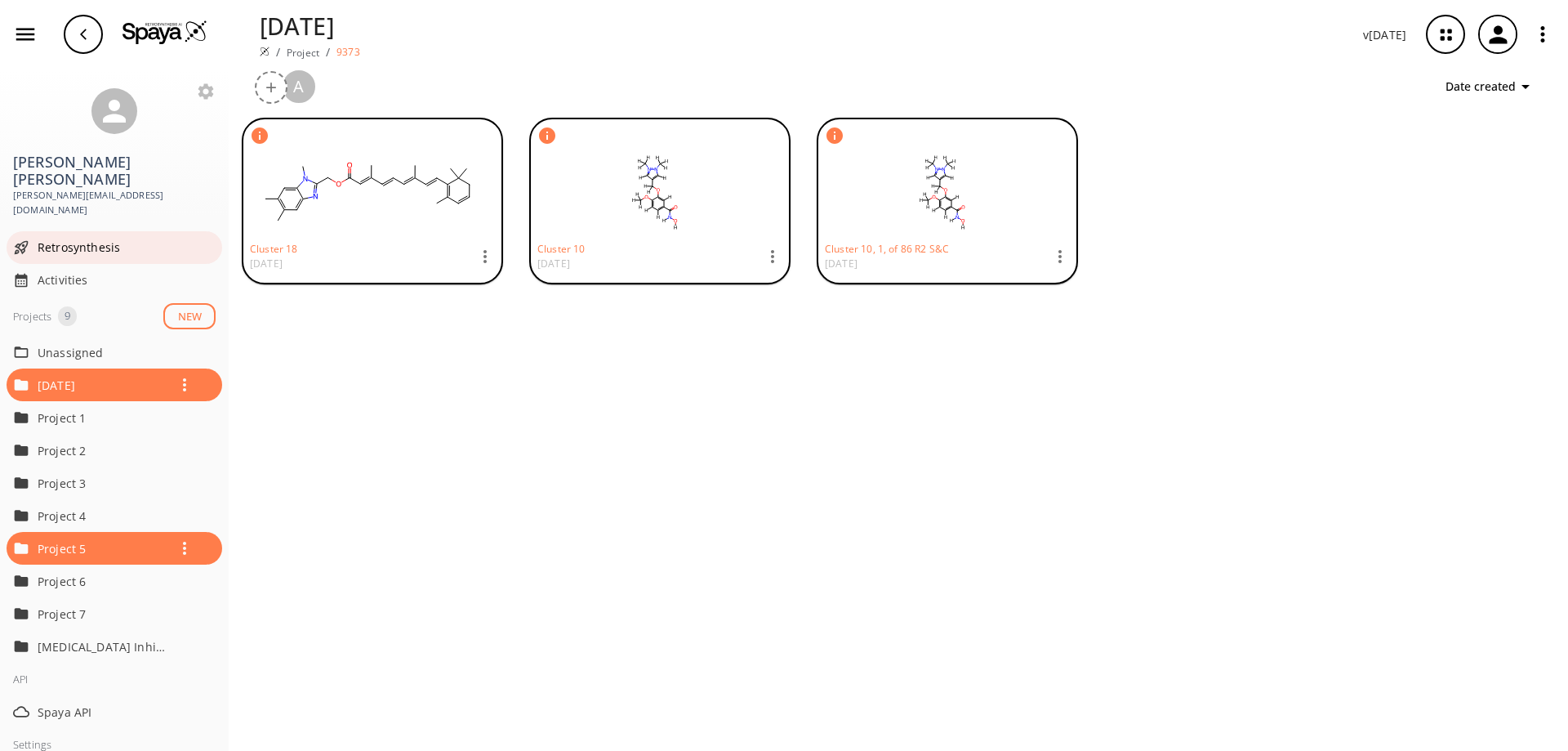
click at [130, 239] on span "Retrosynthesis" at bounding box center [126, 247] width 178 height 17
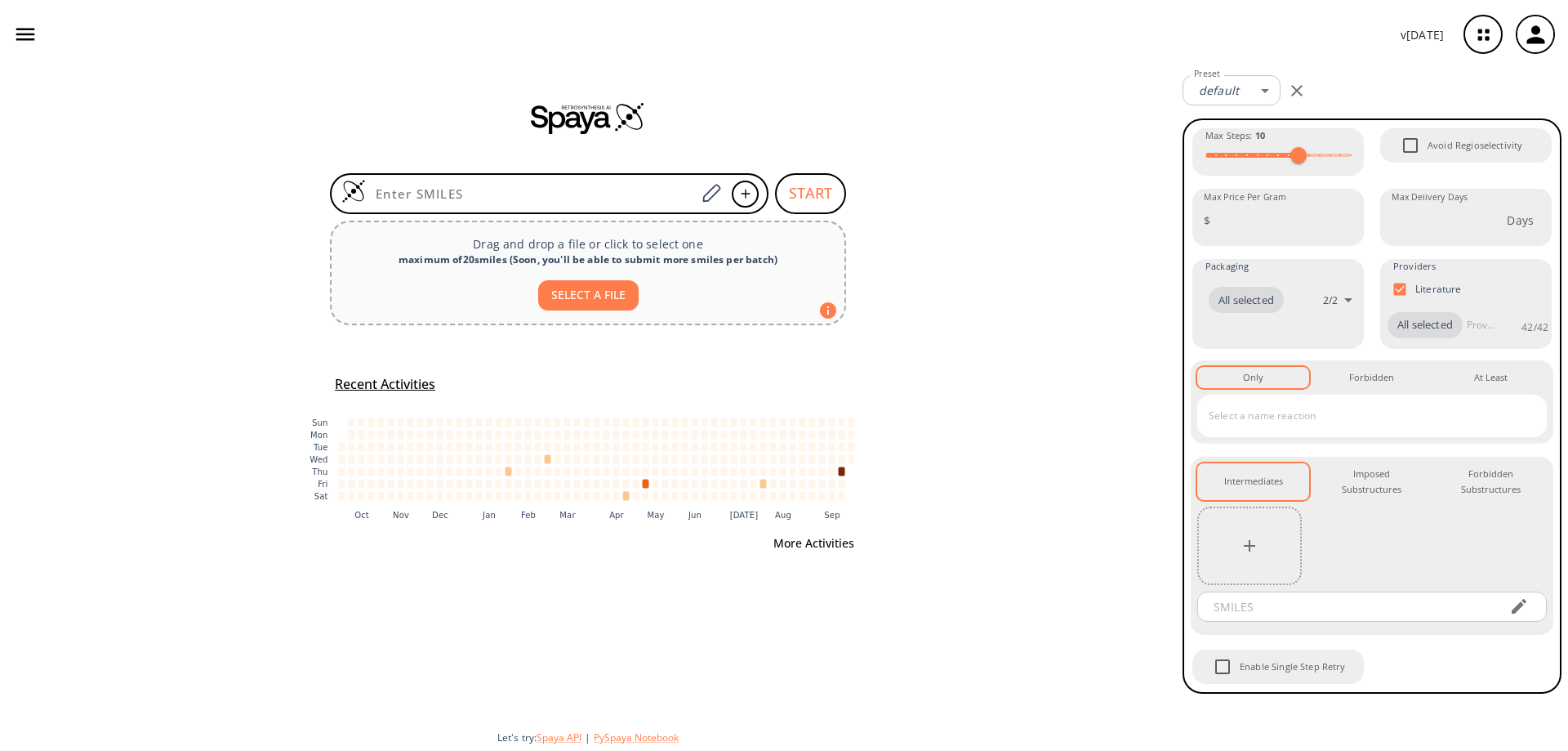
click at [803, 558] on button "More Activities" at bounding box center [813, 544] width 94 height 31
click at [1529, 49] on div "button" at bounding box center [1535, 35] width 36 height 36
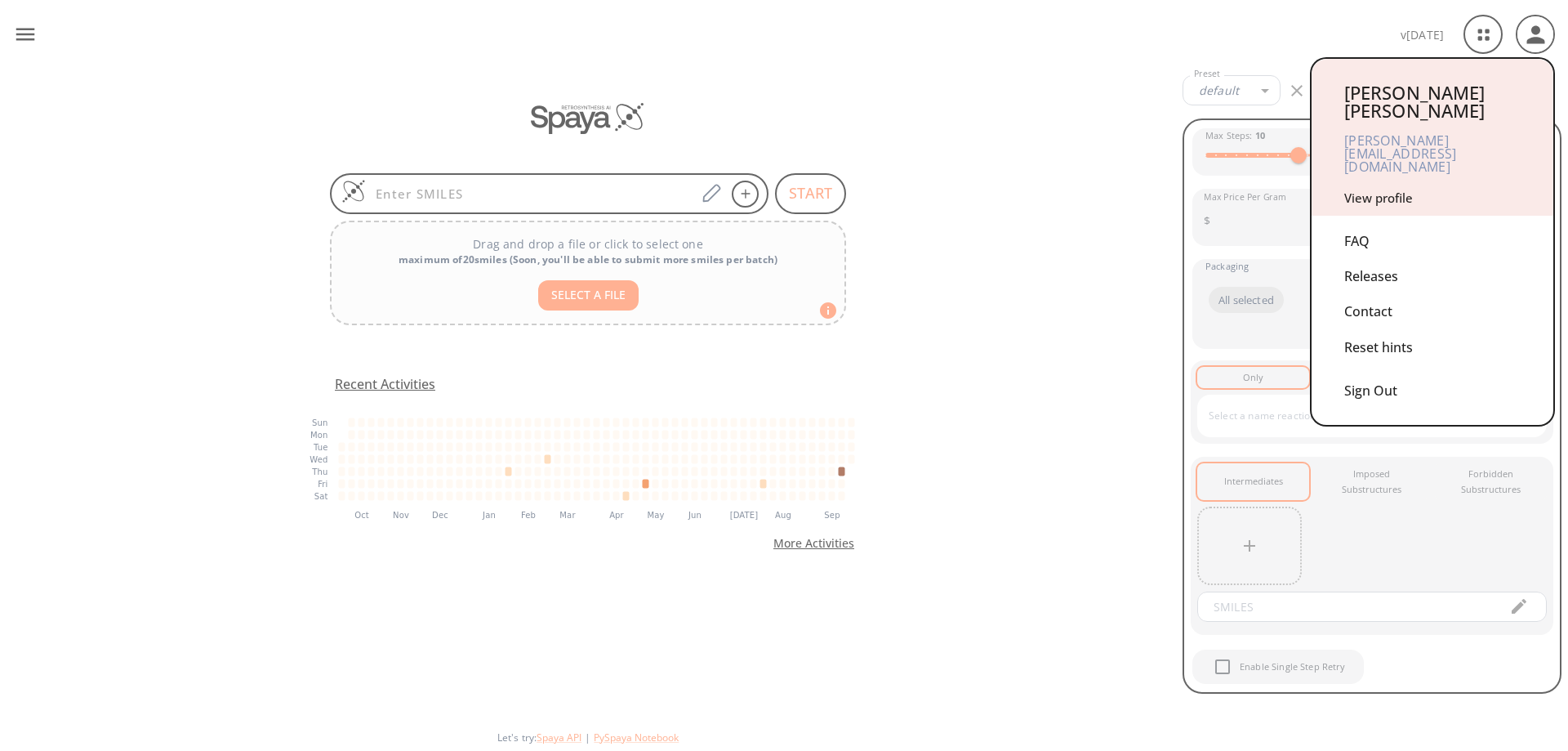
click at [1025, 117] on div at bounding box center [784, 375] width 1568 height 751
